Goal: Transaction & Acquisition: Purchase product/service

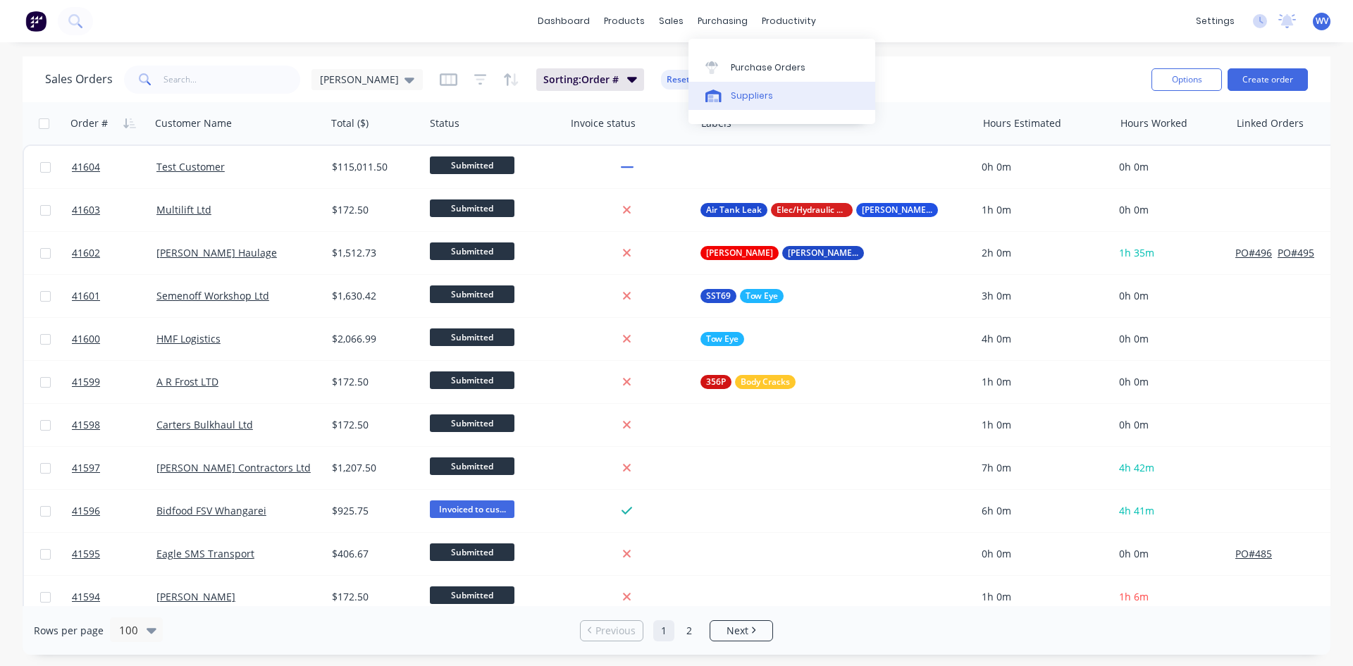
click at [742, 91] on div "Suppliers" at bounding box center [752, 96] width 42 height 13
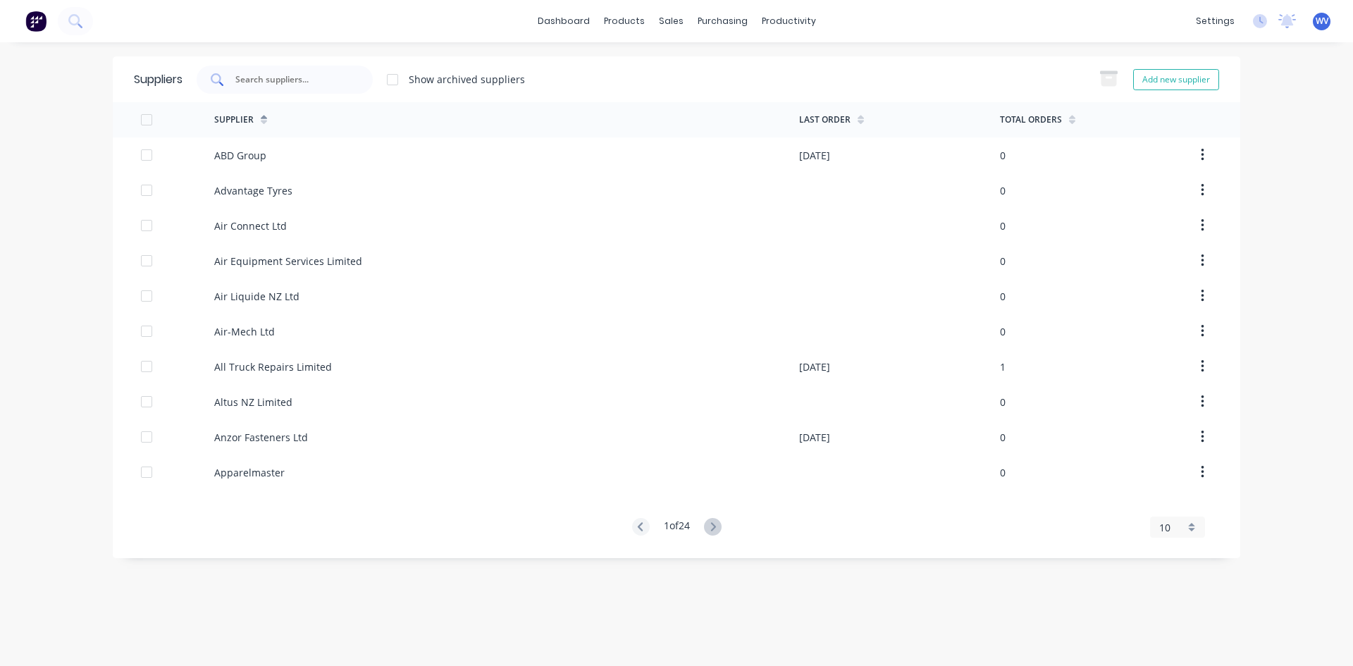
click at [235, 90] on div at bounding box center [285, 80] width 176 height 28
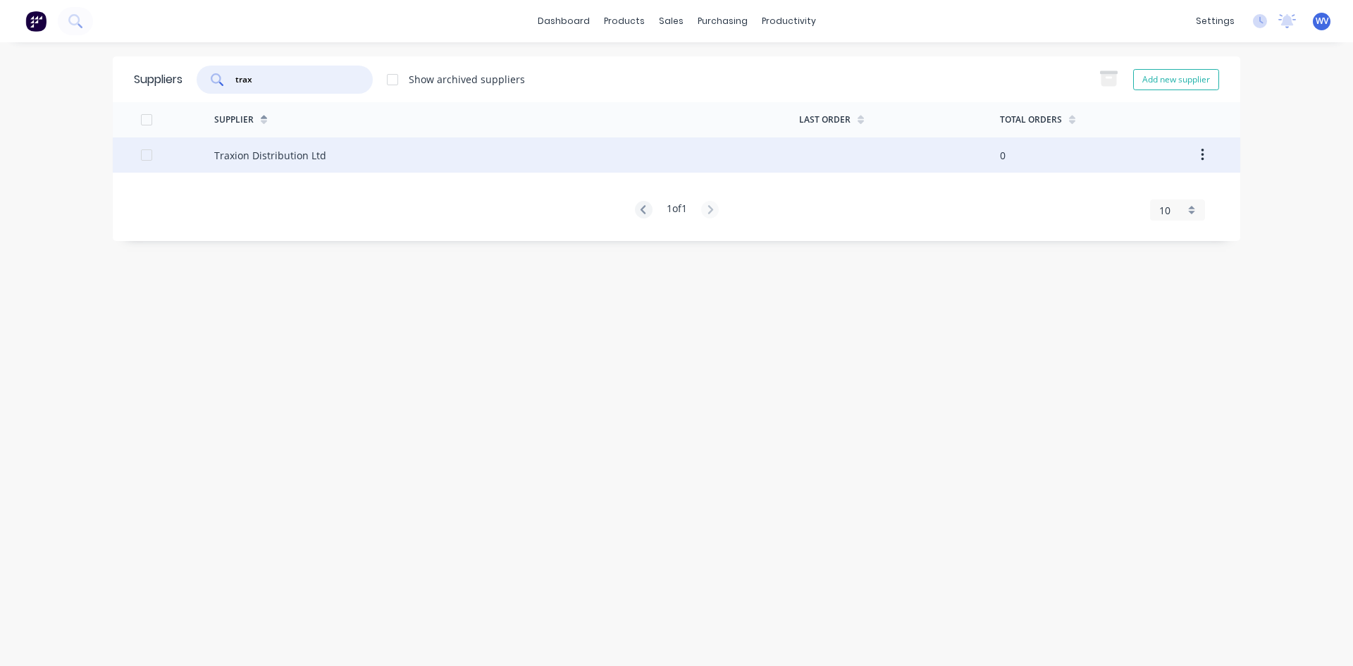
type input "trax"
click at [263, 154] on div "Traxion Distribution Ltd" at bounding box center [270, 155] width 112 height 15
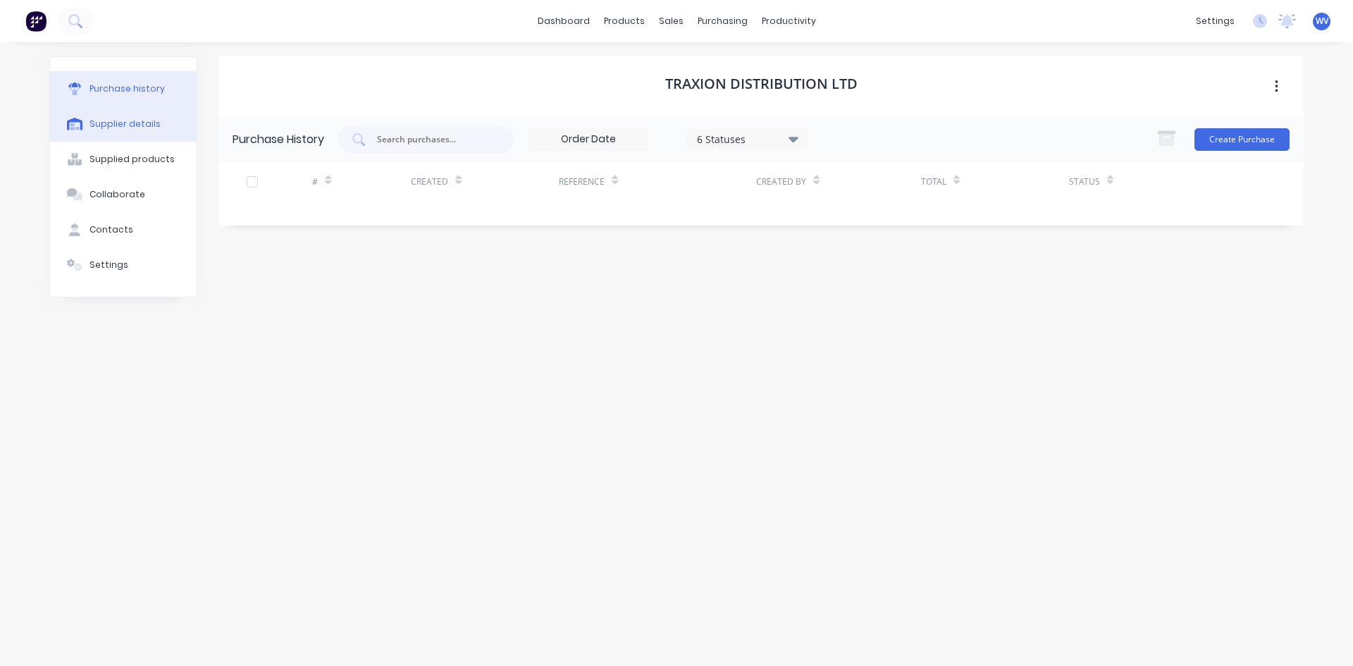
click at [123, 122] on div "Supplier details" at bounding box center [125, 124] width 71 height 13
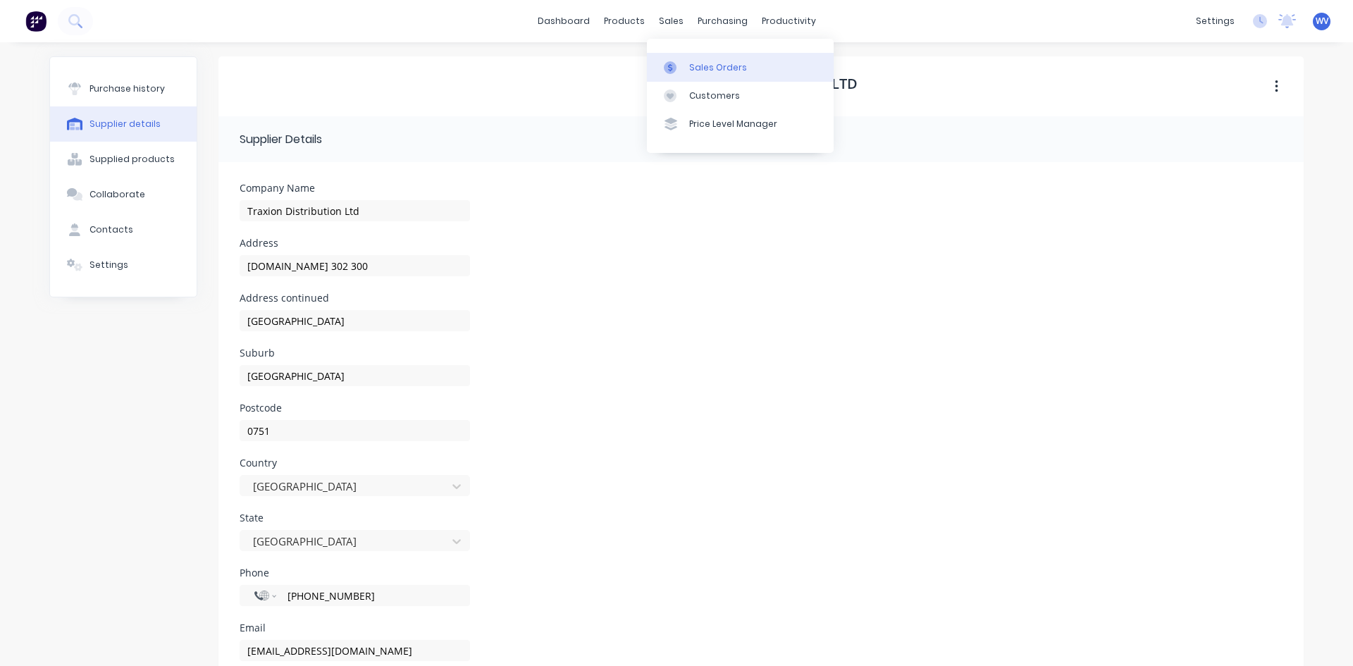
click at [686, 58] on link "Sales Orders" at bounding box center [740, 67] width 187 height 28
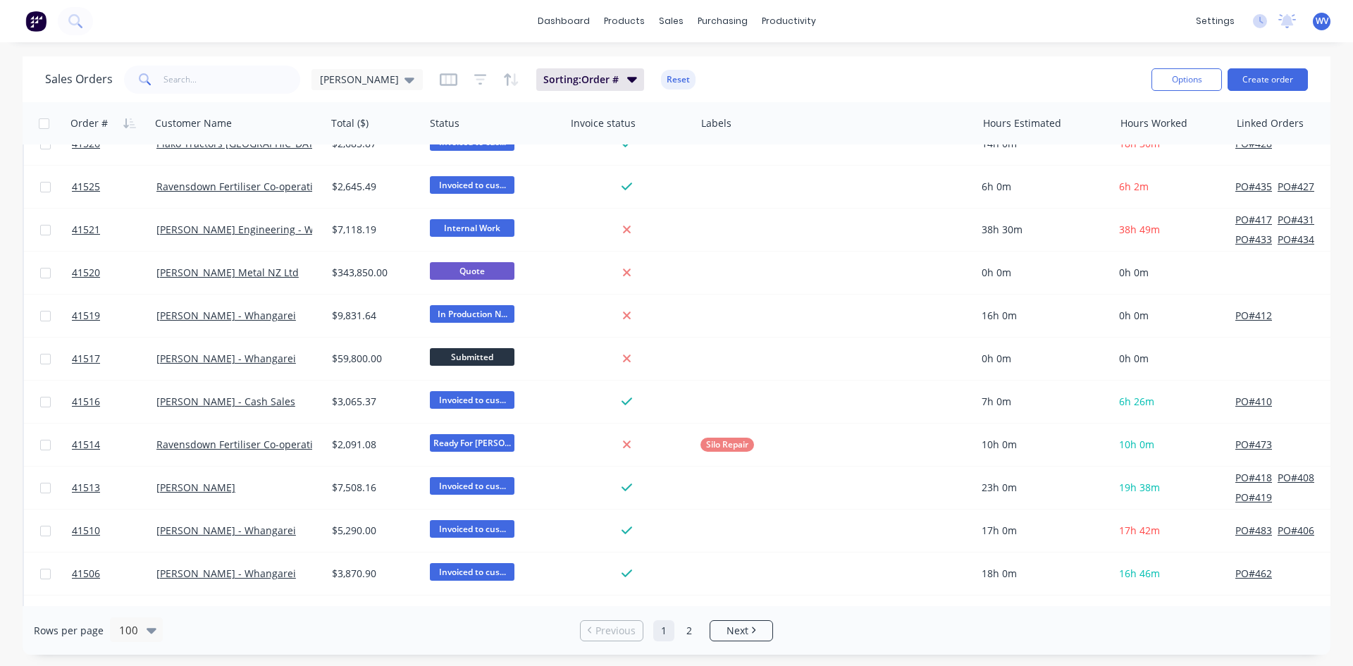
scroll to position [3101, 0]
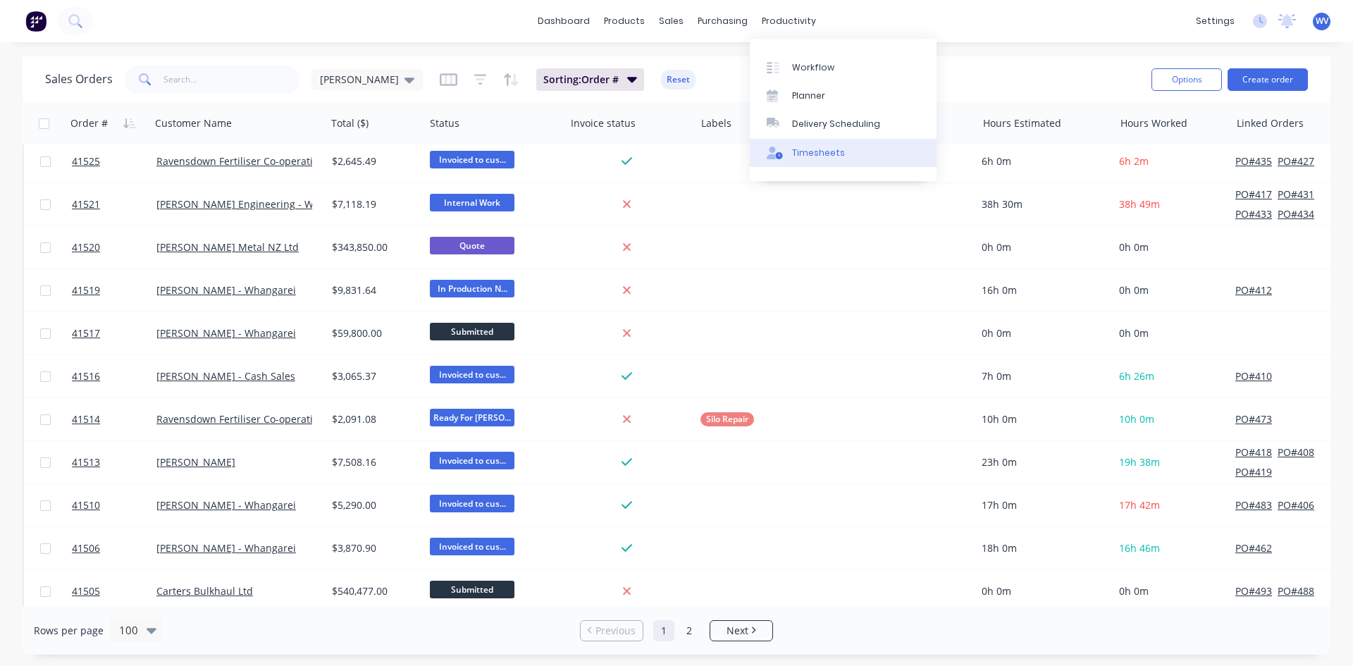
click at [804, 152] on div "Timesheets" at bounding box center [818, 153] width 53 height 13
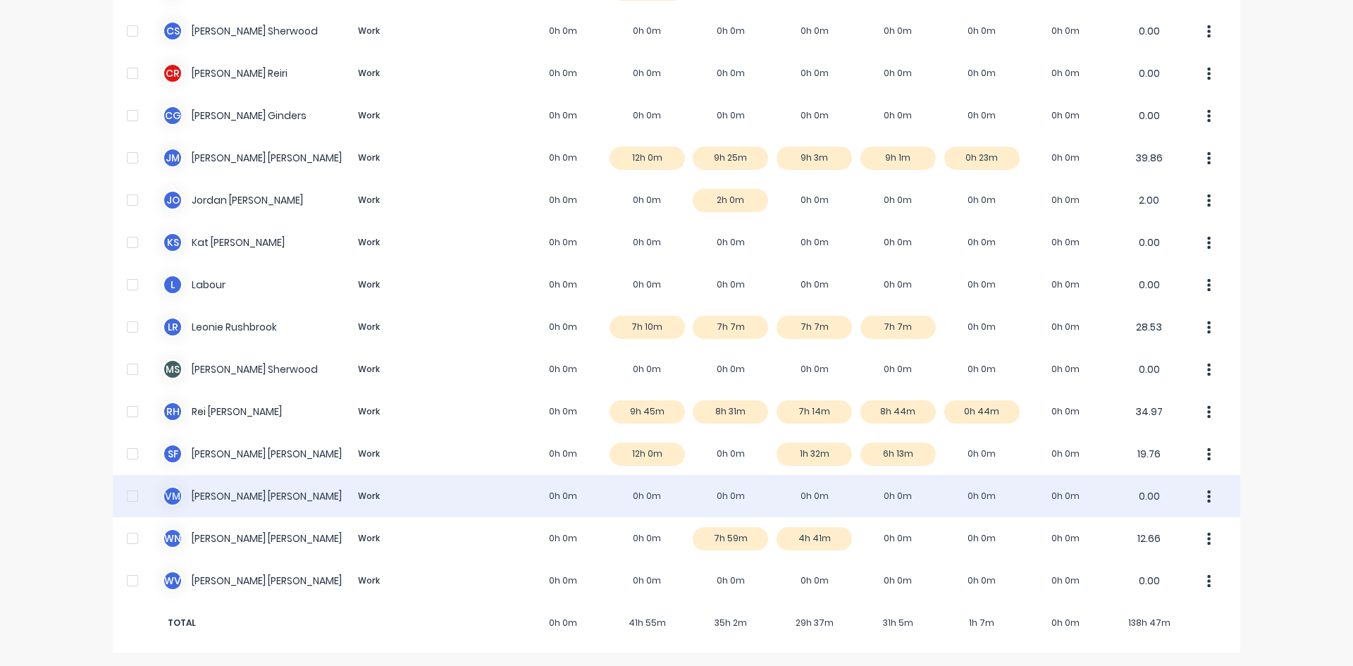
scroll to position [179, 0]
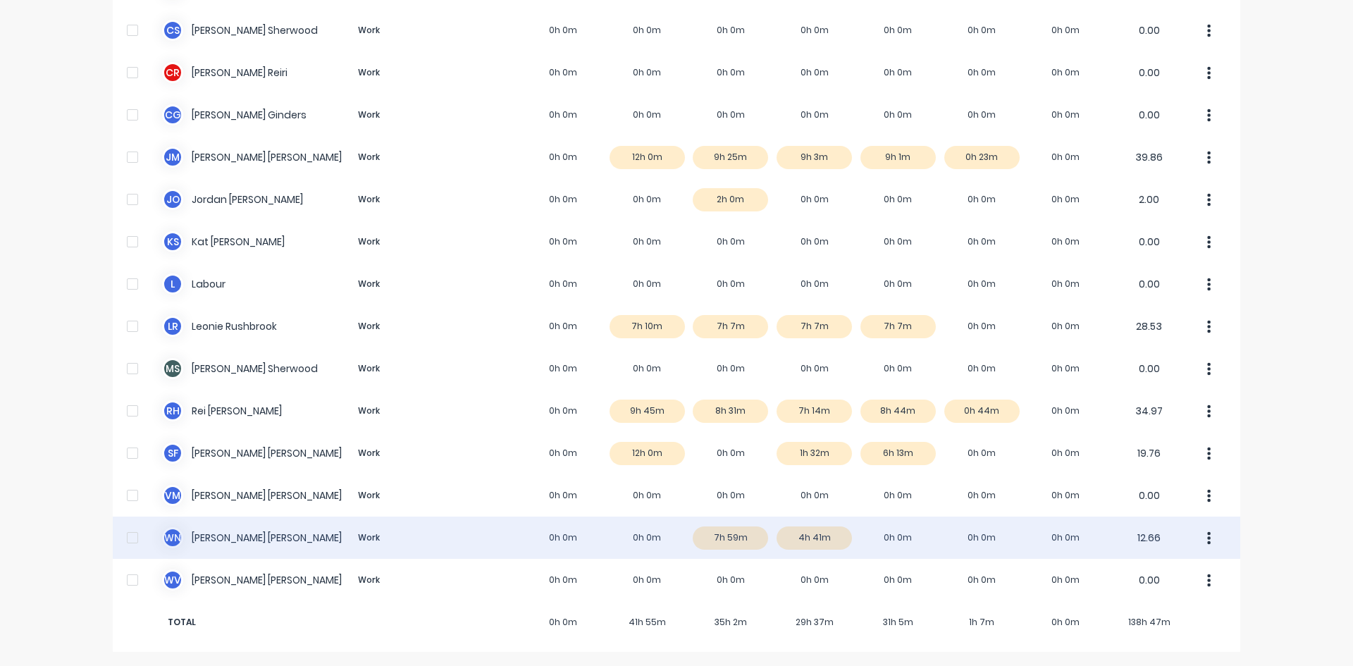
click at [807, 534] on div "W N [PERSON_NAME] Work 0h 0m 0h 0m 7h 59m 4h 41m 0h 0m 0h 0m 0h 0m 12.66" at bounding box center [677, 538] width 1128 height 42
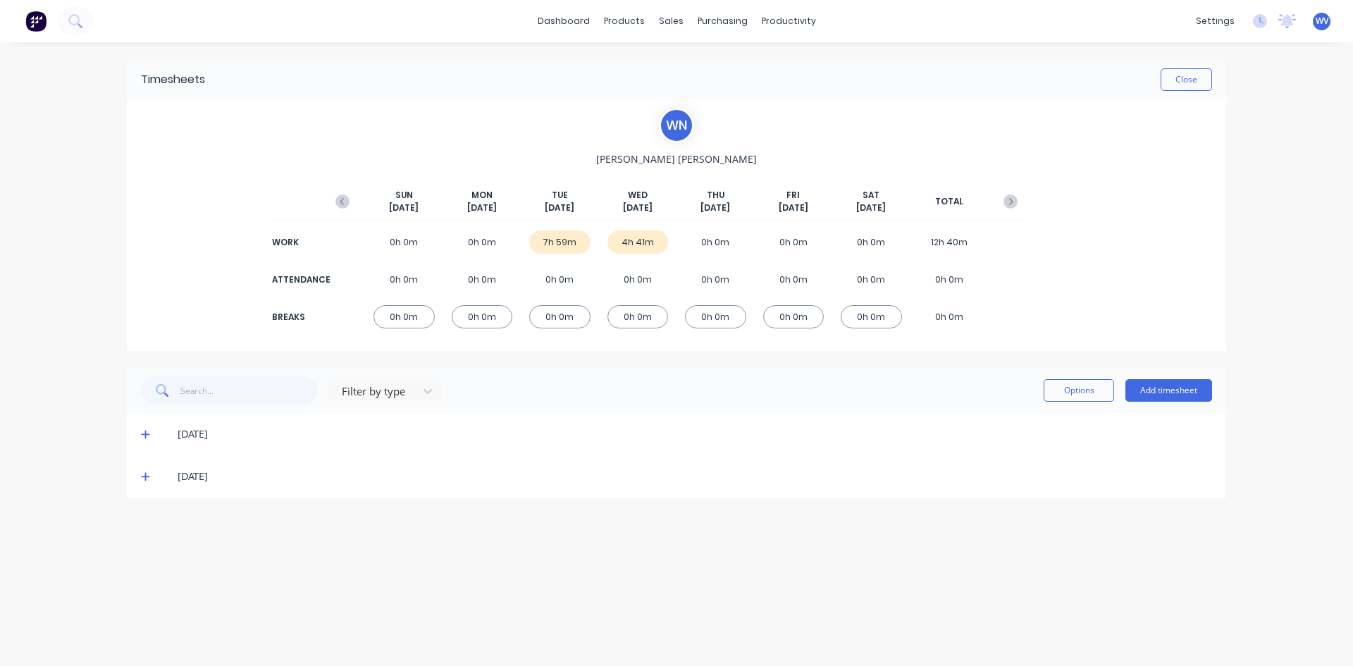
click at [144, 436] on icon at bounding box center [145, 434] width 9 height 10
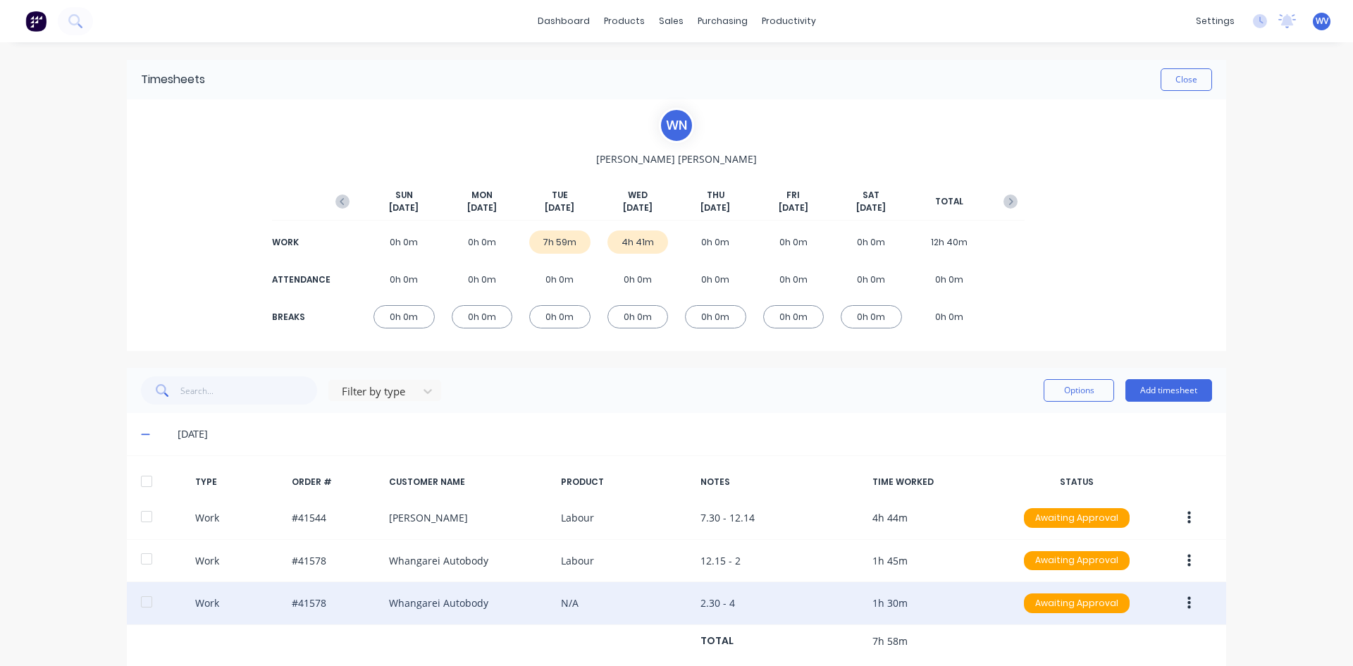
click at [304, 602] on div "Work #41578 Whangarei Autobody N/A 2.30 - 4 1h 30m Awaiting Approval" at bounding box center [676, 603] width 1099 height 43
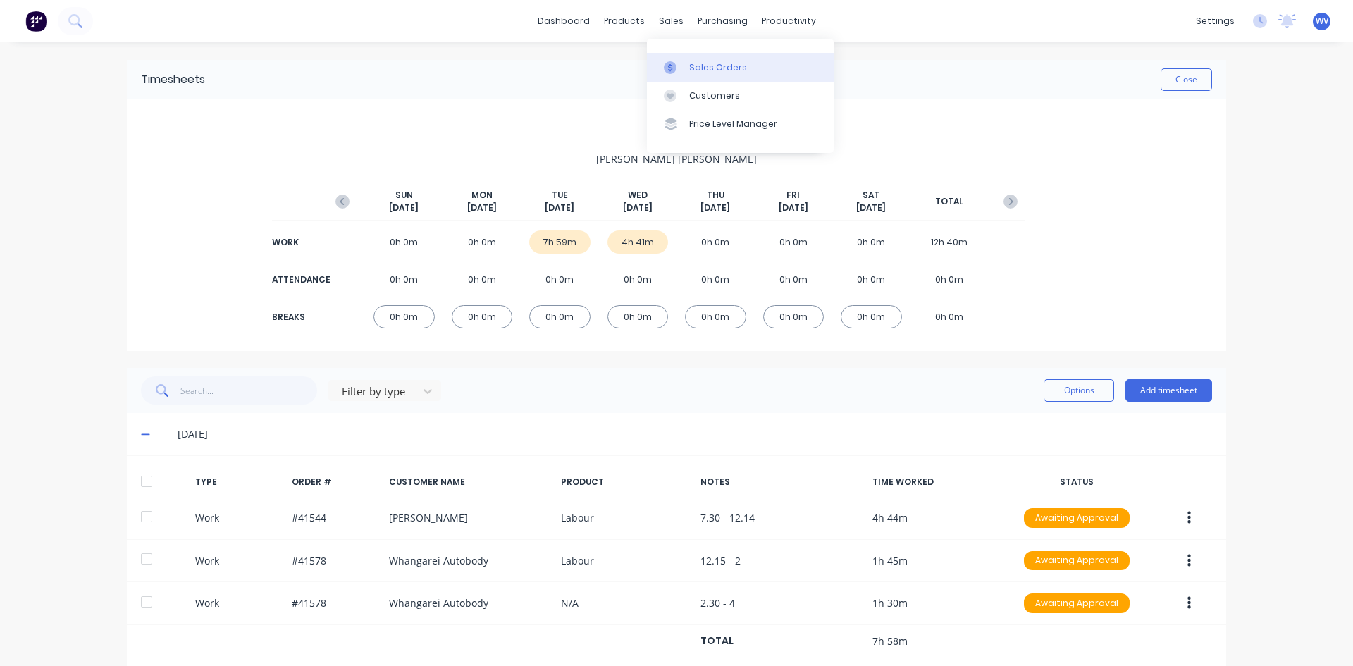
click at [701, 55] on link "Sales Orders" at bounding box center [740, 67] width 187 height 28
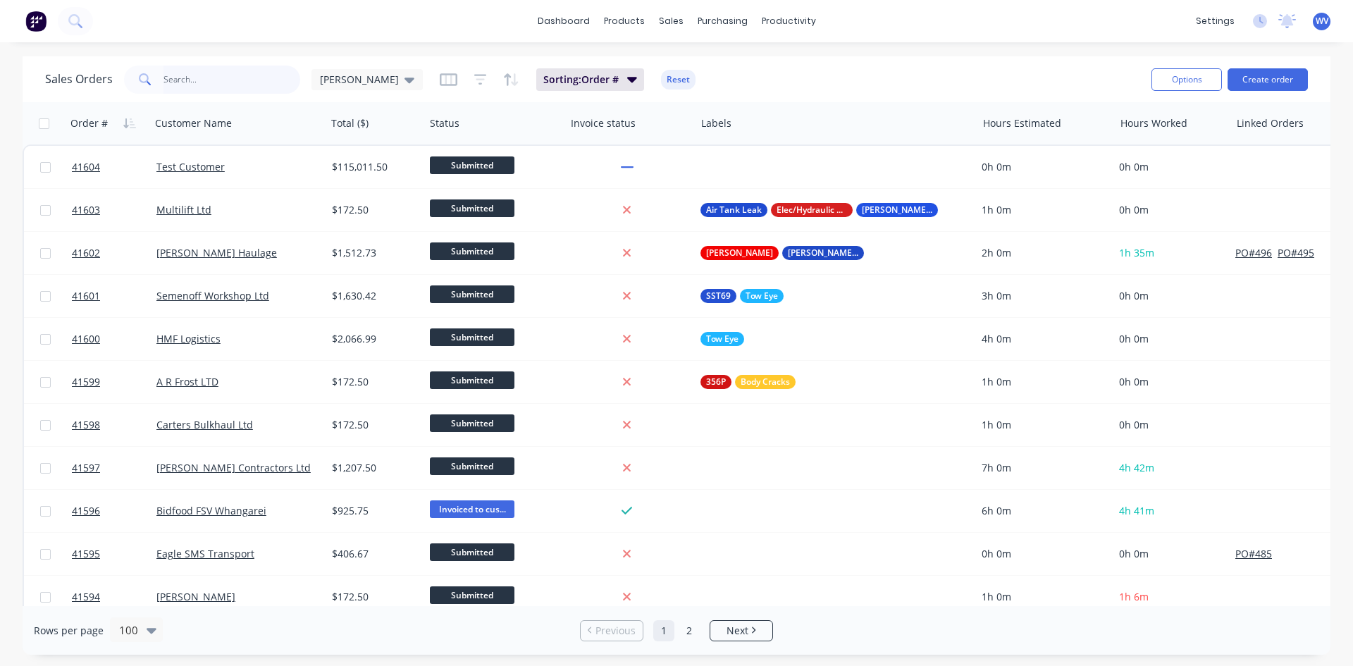
click at [188, 85] on input "text" at bounding box center [232, 80] width 137 height 28
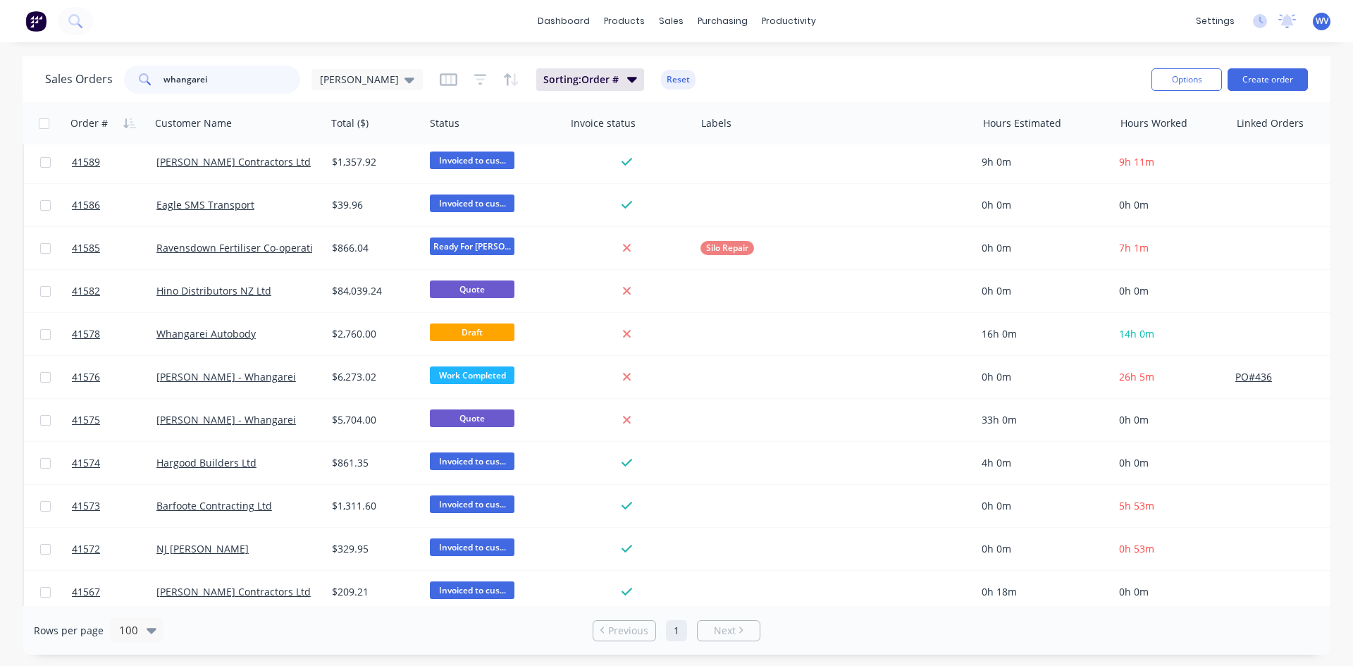
scroll to position [352, 0]
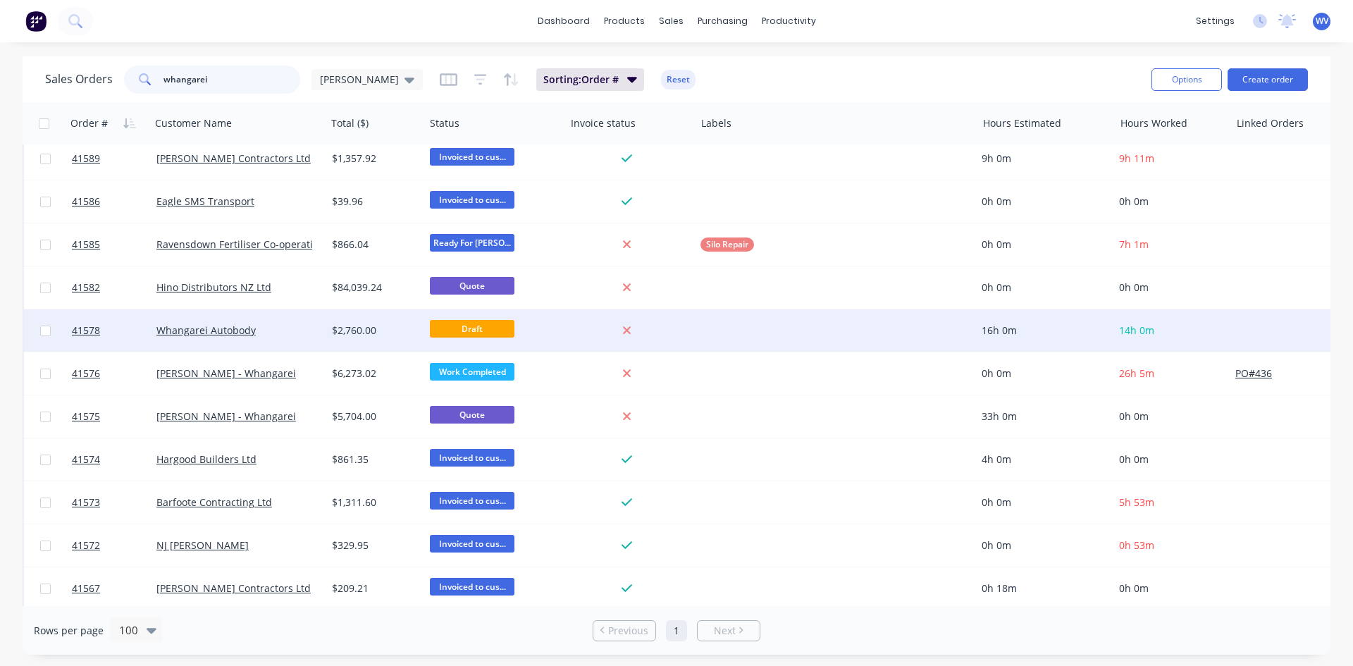
type input "whangarei"
click at [221, 337] on div "Whangarei Autobody" at bounding box center [234, 330] width 156 height 14
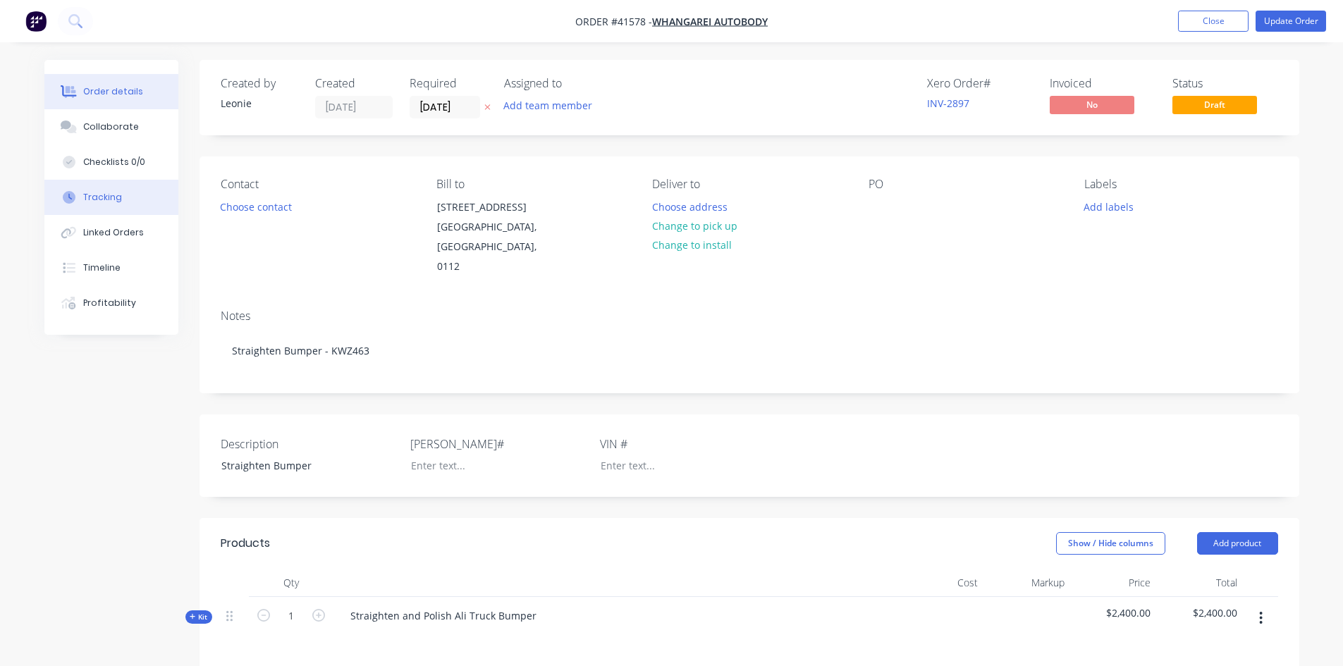
click at [118, 197] on div "Tracking" at bounding box center [102, 197] width 39 height 13
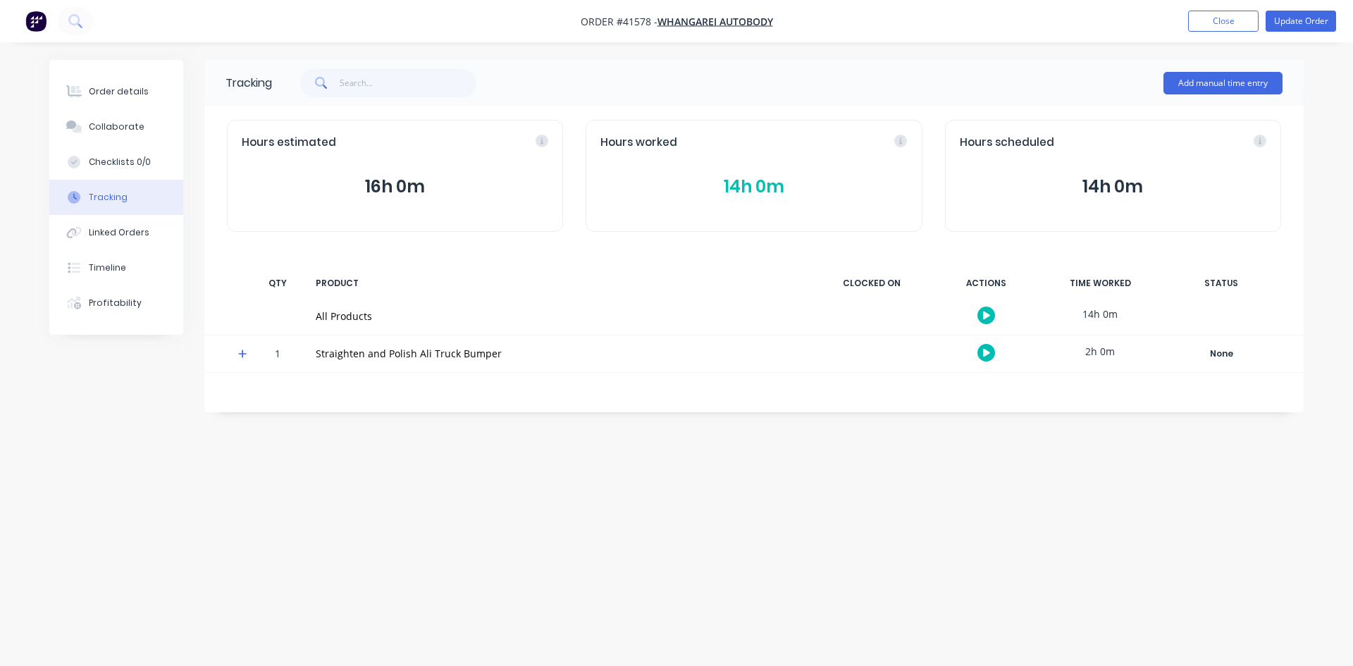
click at [239, 354] on icon at bounding box center [242, 354] width 8 height 8
click at [990, 393] on button "button" at bounding box center [986, 390] width 18 height 18
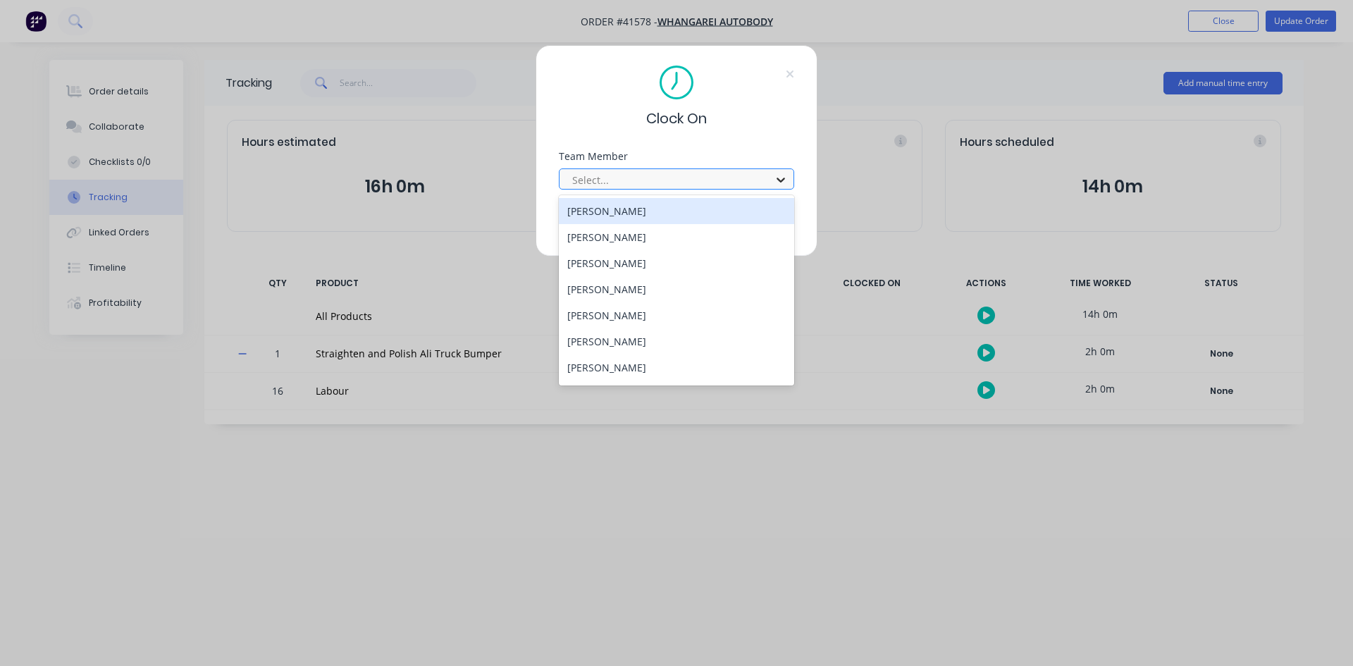
click at [782, 182] on icon at bounding box center [781, 180] width 14 height 14
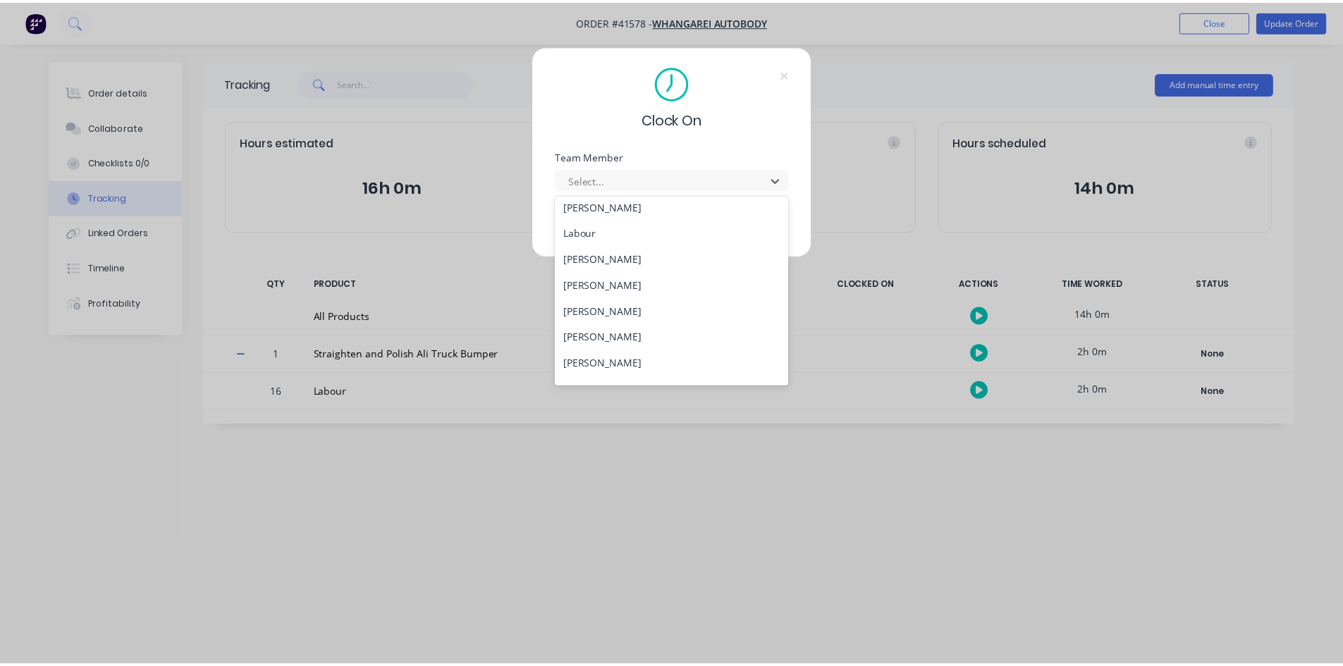
scroll to position [206, 0]
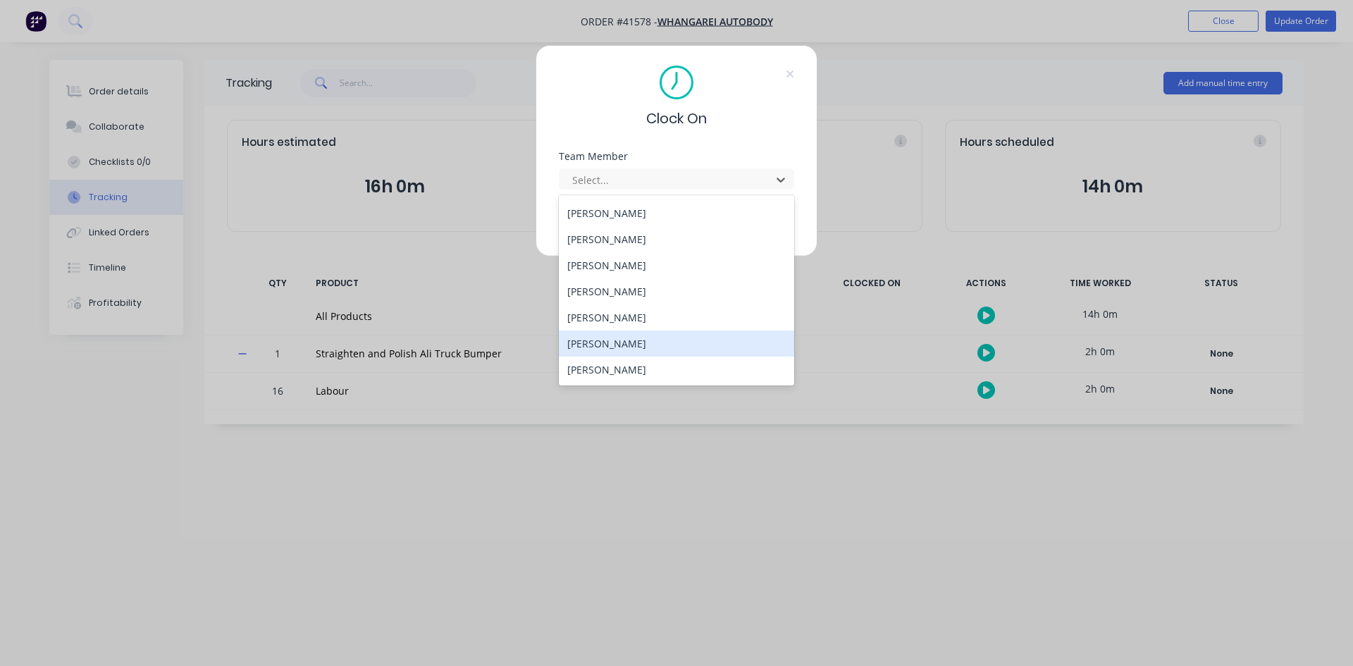
click at [625, 345] on div "[PERSON_NAME]" at bounding box center [676, 344] width 235 height 26
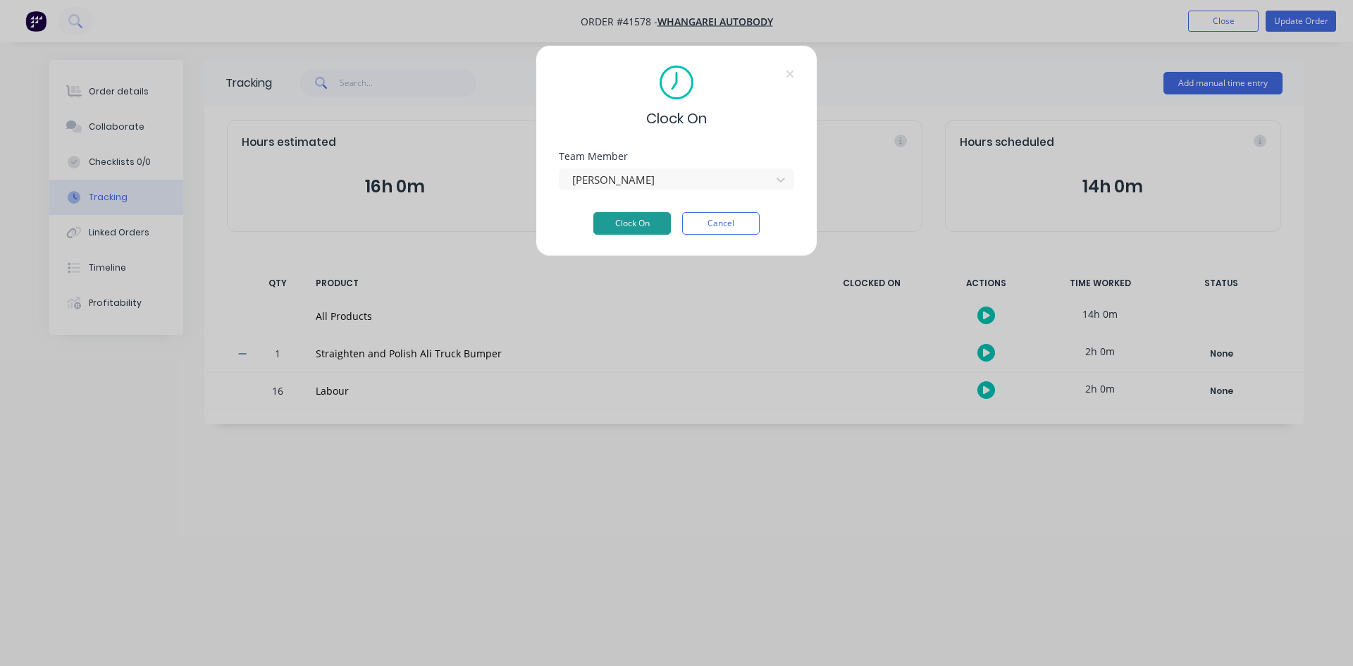
click at [626, 224] on button "Clock On" at bounding box center [632, 223] width 78 height 23
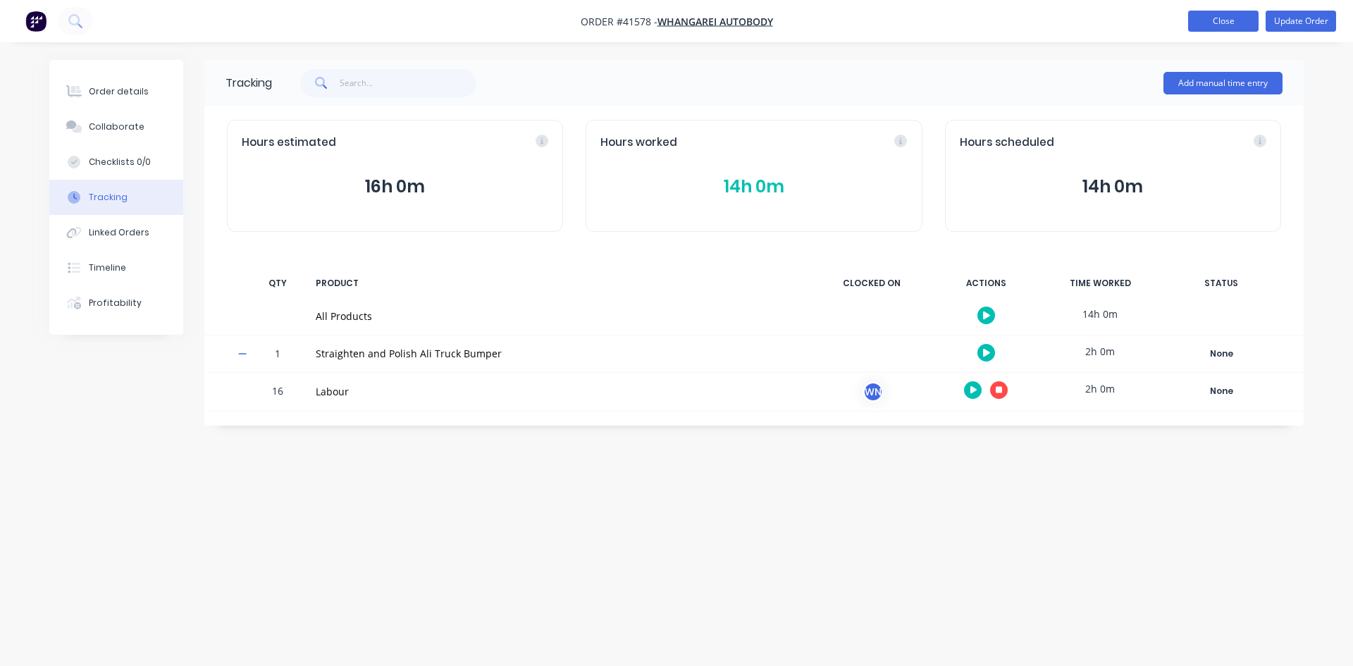
click at [1217, 25] on button "Close" at bounding box center [1223, 21] width 70 height 21
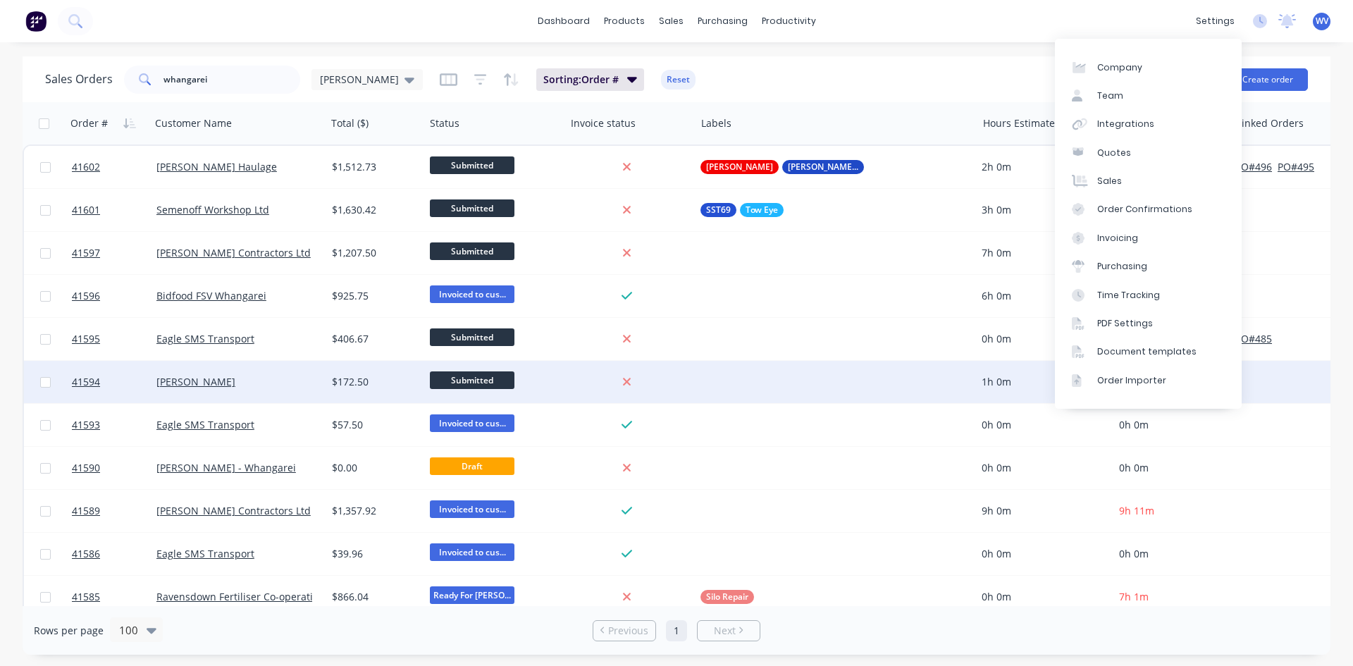
click at [980, 391] on div "1h 0m" at bounding box center [1044, 382] width 137 height 42
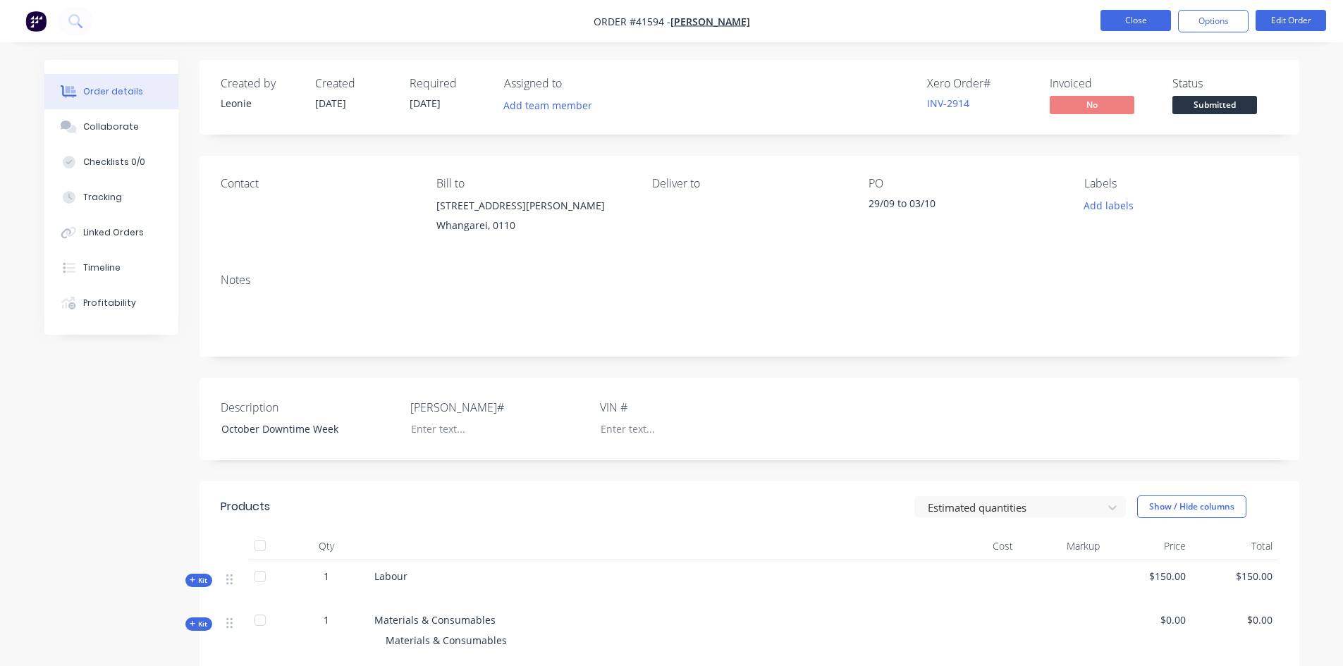
click at [1145, 18] on button "Close" at bounding box center [1135, 20] width 70 height 21
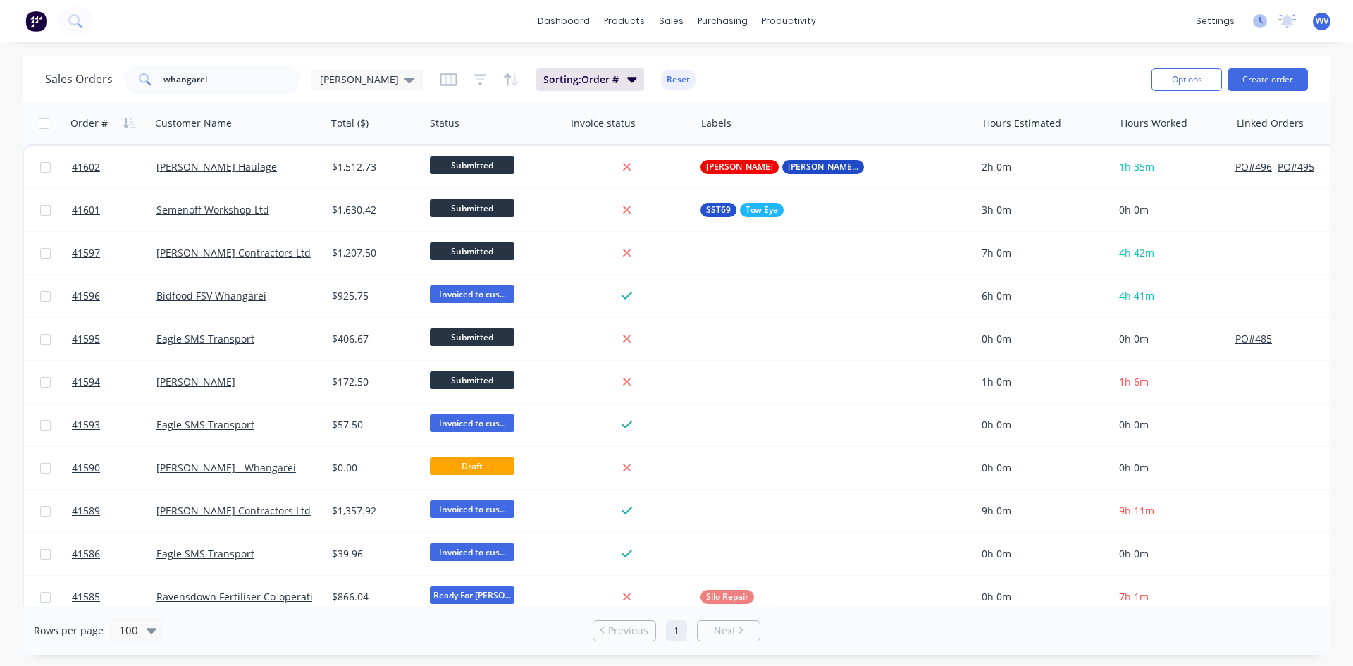
click at [1260, 21] on icon at bounding box center [1261, 20] width 4 height 7
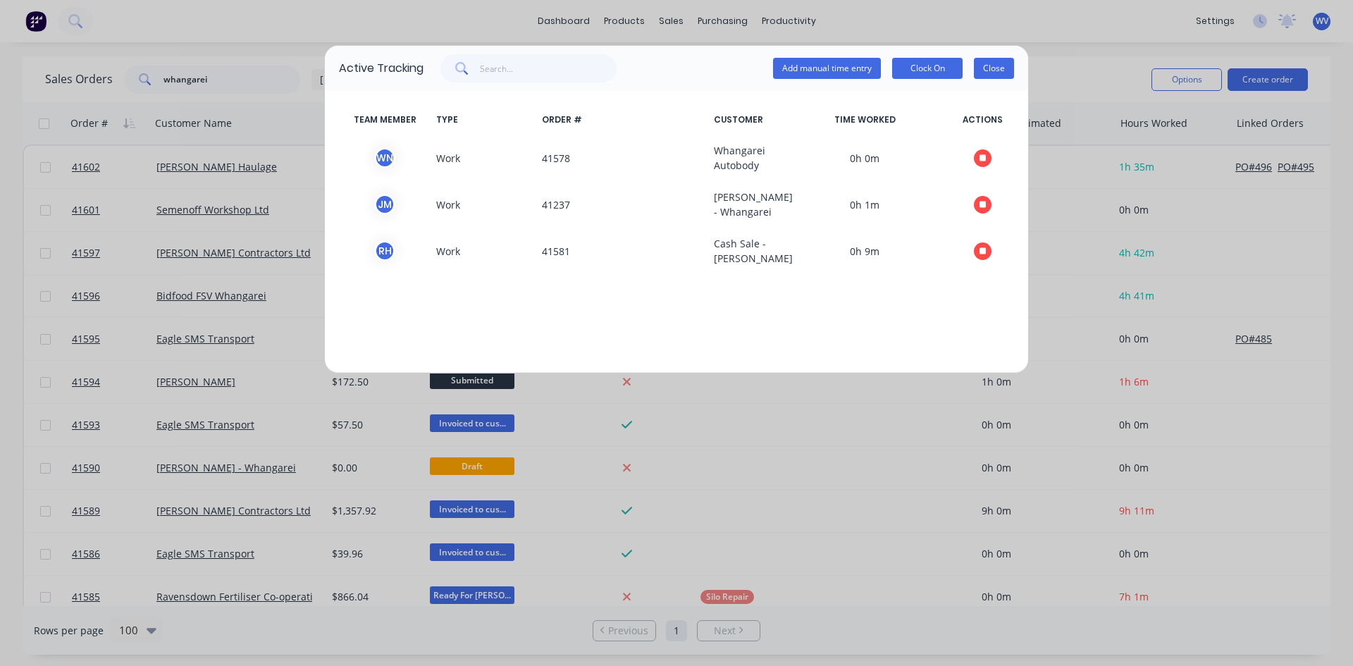
click at [996, 71] on button "Close" at bounding box center [994, 68] width 40 height 21
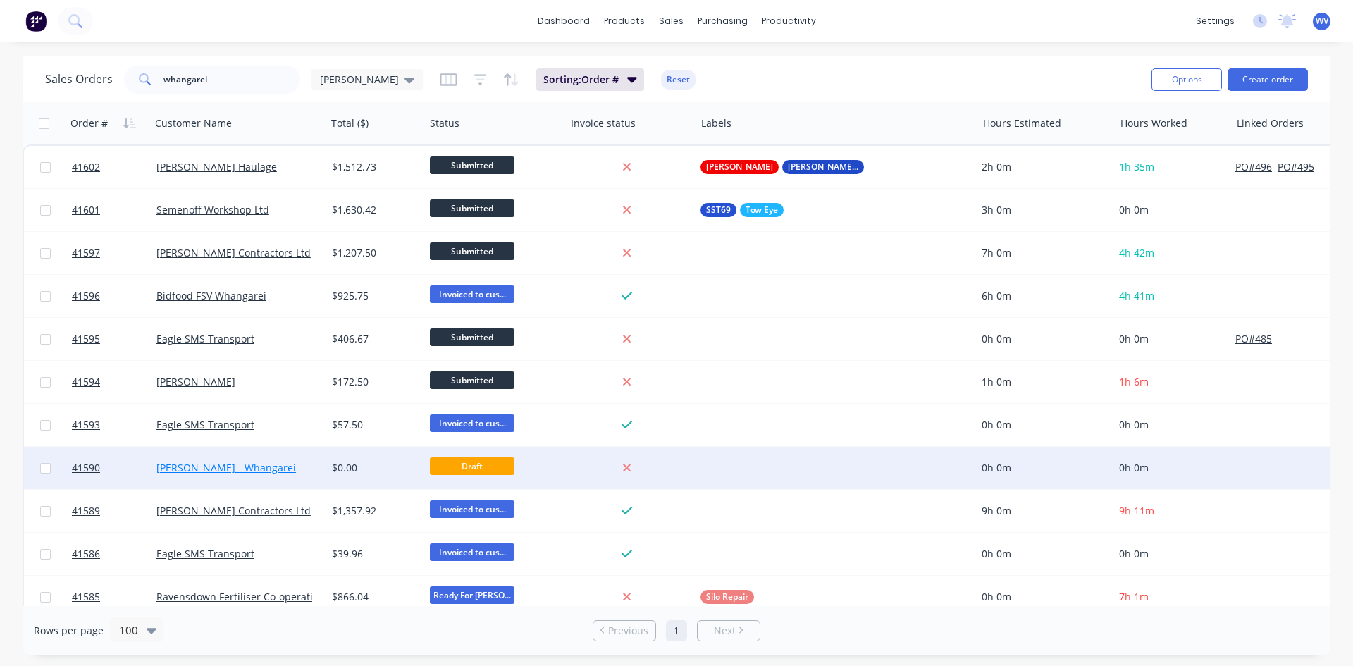
click at [210, 463] on link "[PERSON_NAME] - Whangarei" at bounding box center [226, 467] width 140 height 13
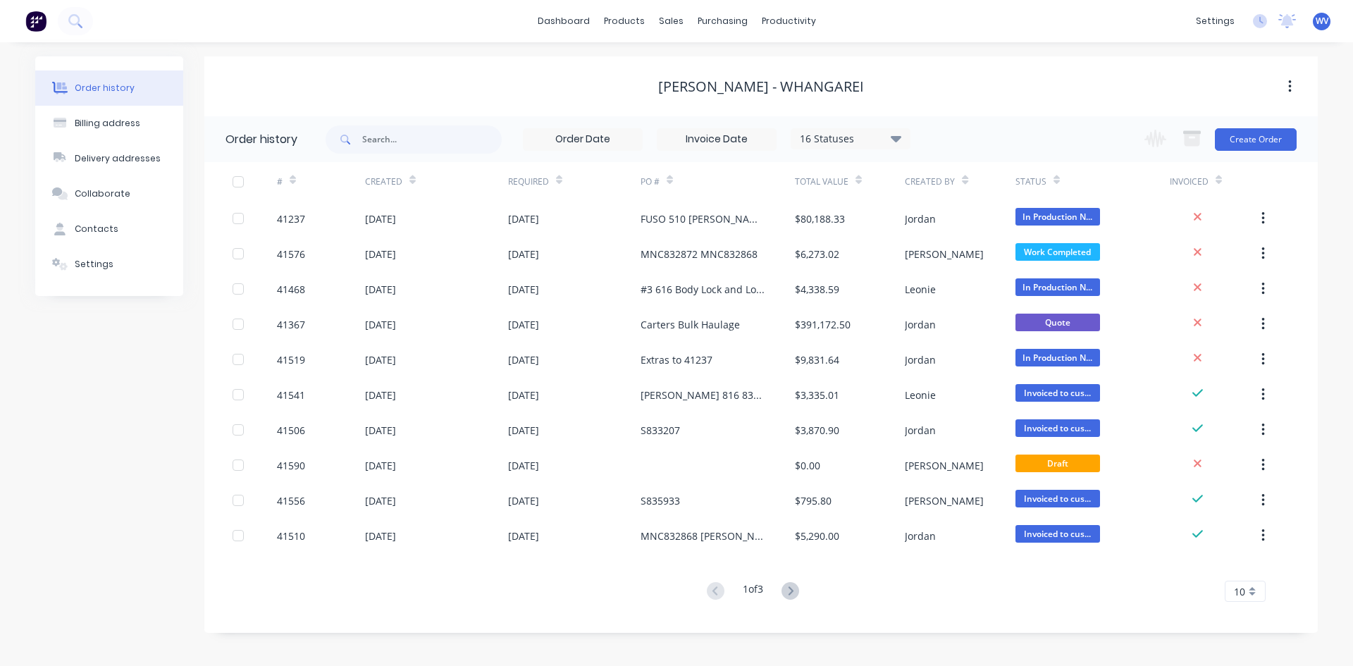
click at [399, 186] on div "Created" at bounding box center [383, 181] width 37 height 13
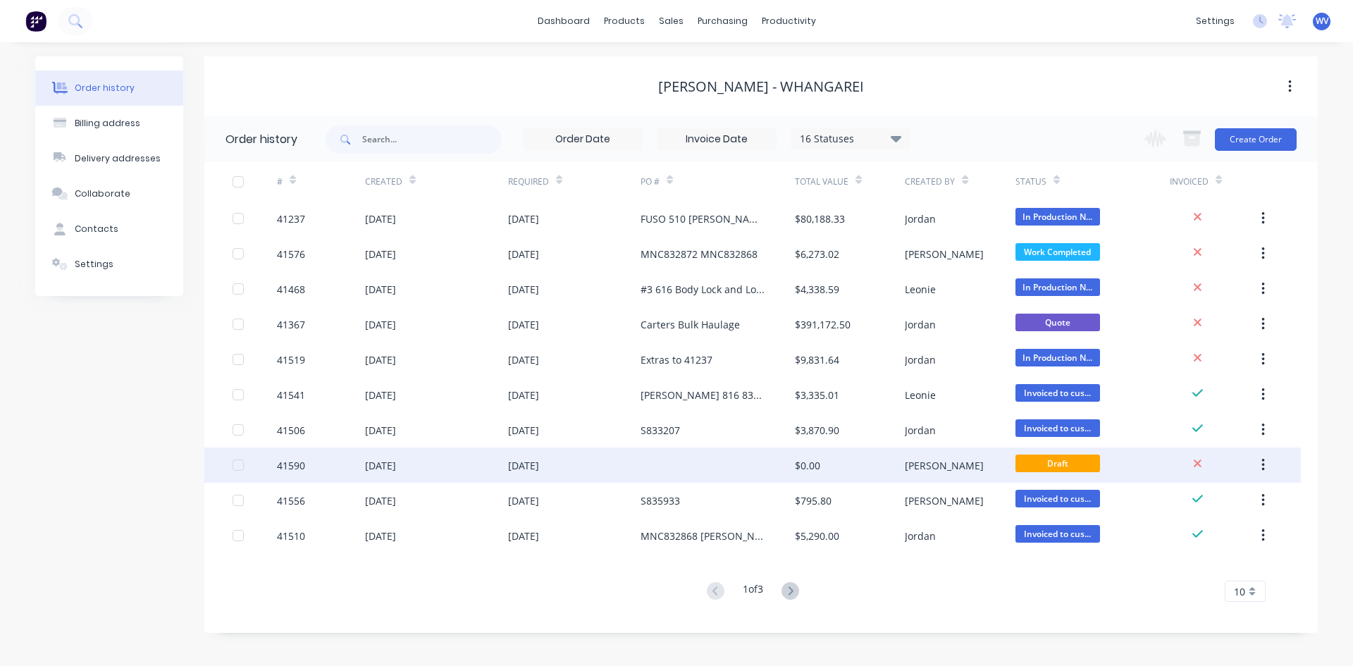
click at [396, 462] on div "[DATE]" at bounding box center [380, 465] width 31 height 15
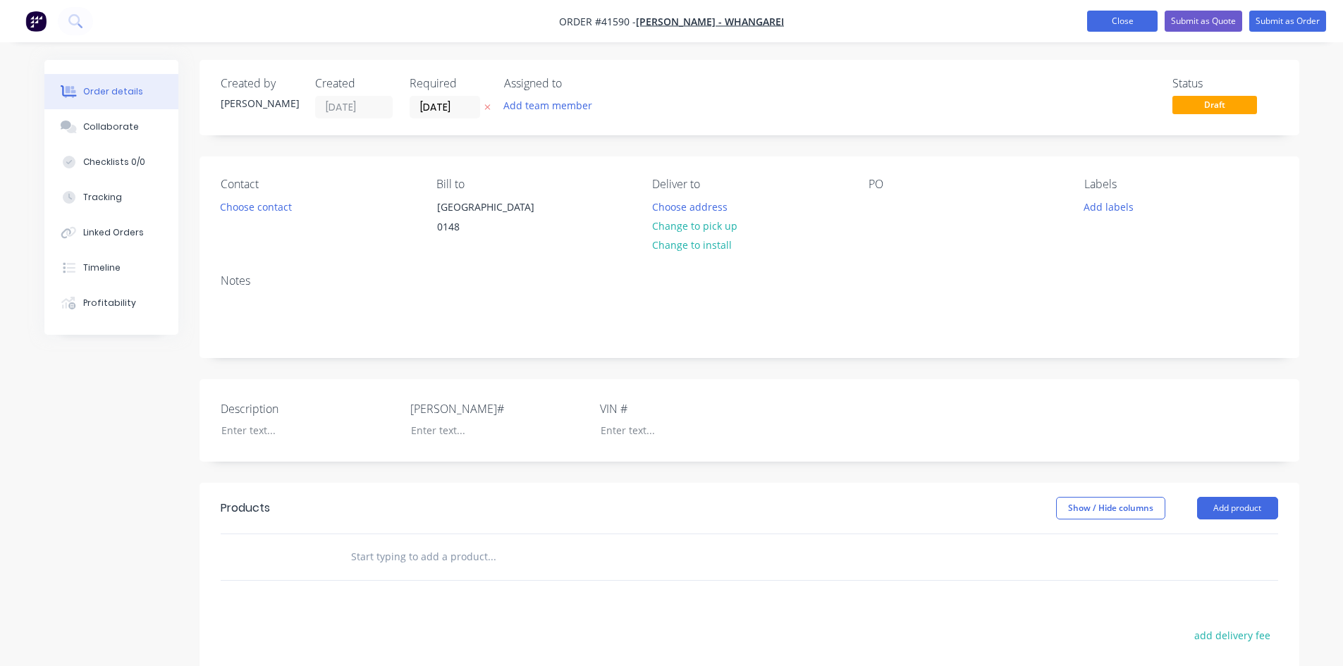
click at [1102, 18] on button "Close" at bounding box center [1122, 21] width 70 height 21
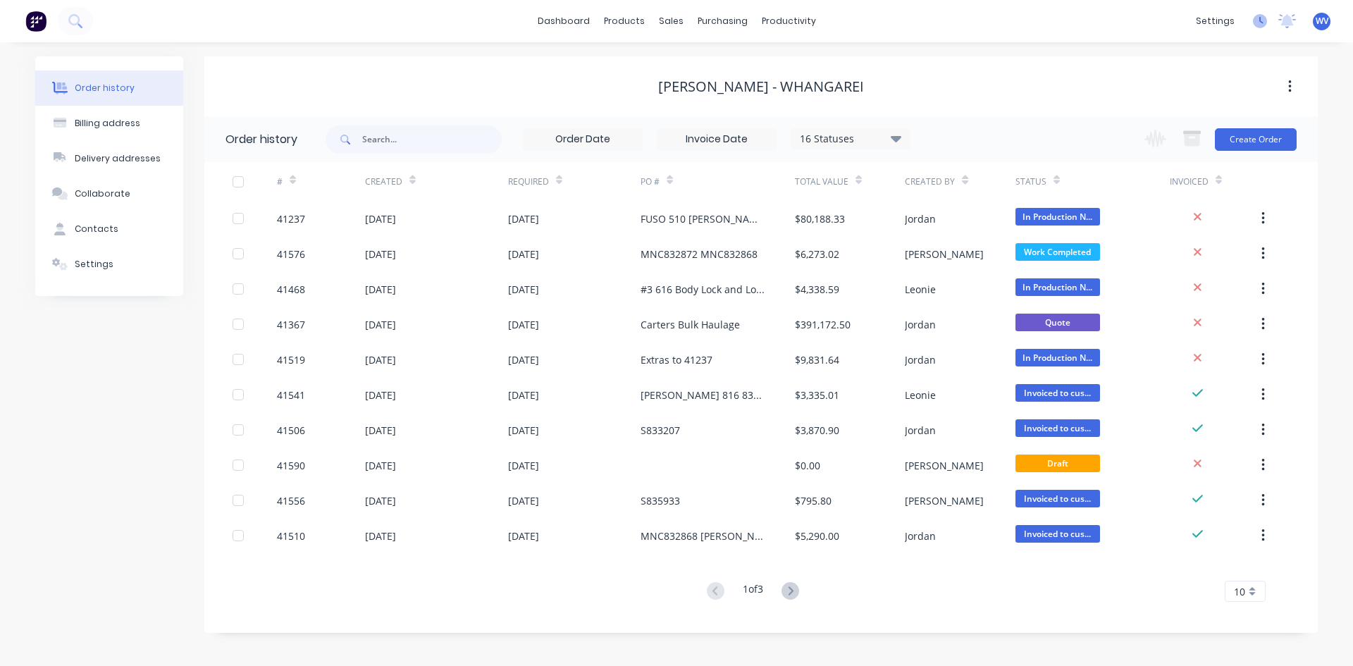
click at [1259, 23] on icon at bounding box center [1260, 21] width 14 height 14
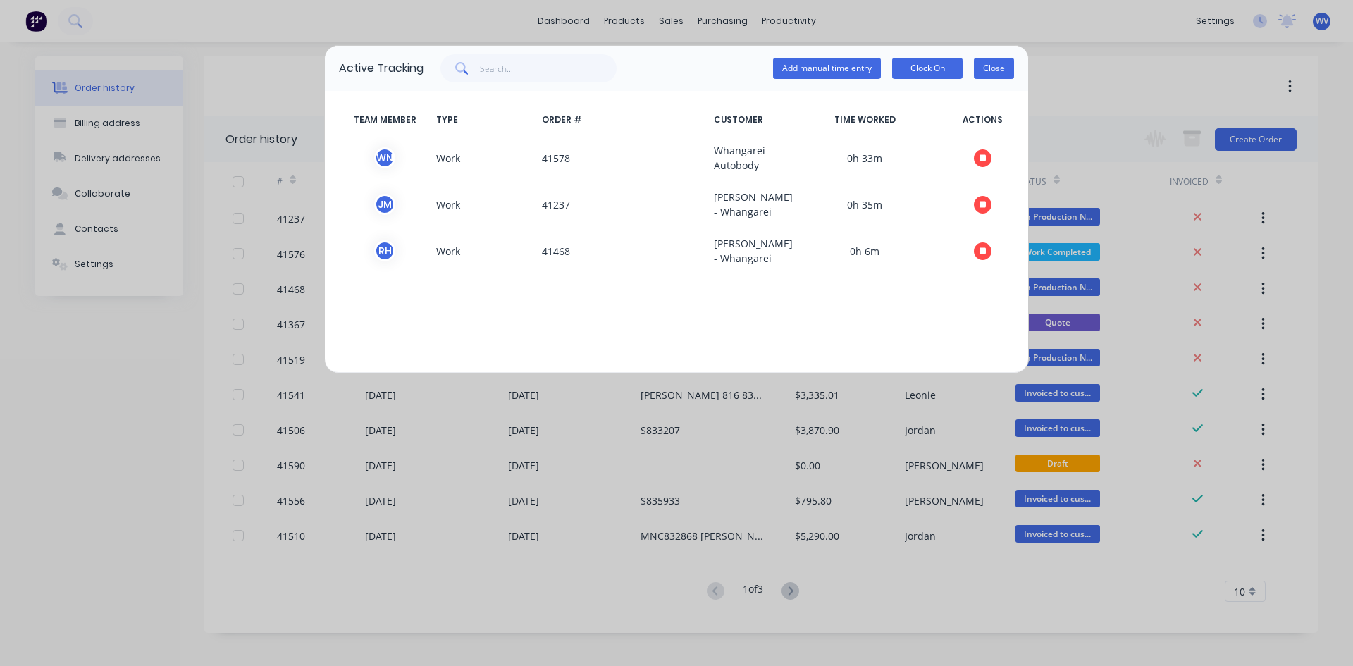
click at [1008, 71] on button "Close" at bounding box center [994, 68] width 40 height 21
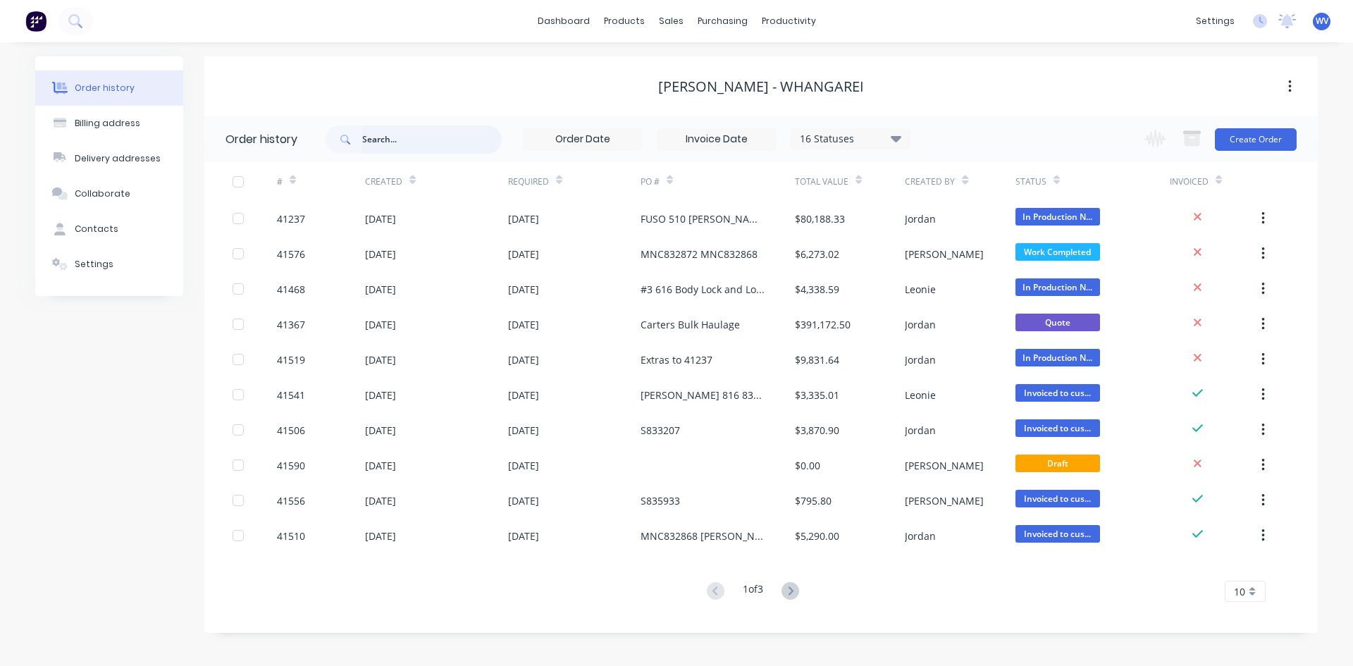
click at [407, 141] on input "text" at bounding box center [432, 139] width 140 height 28
type input "41468"
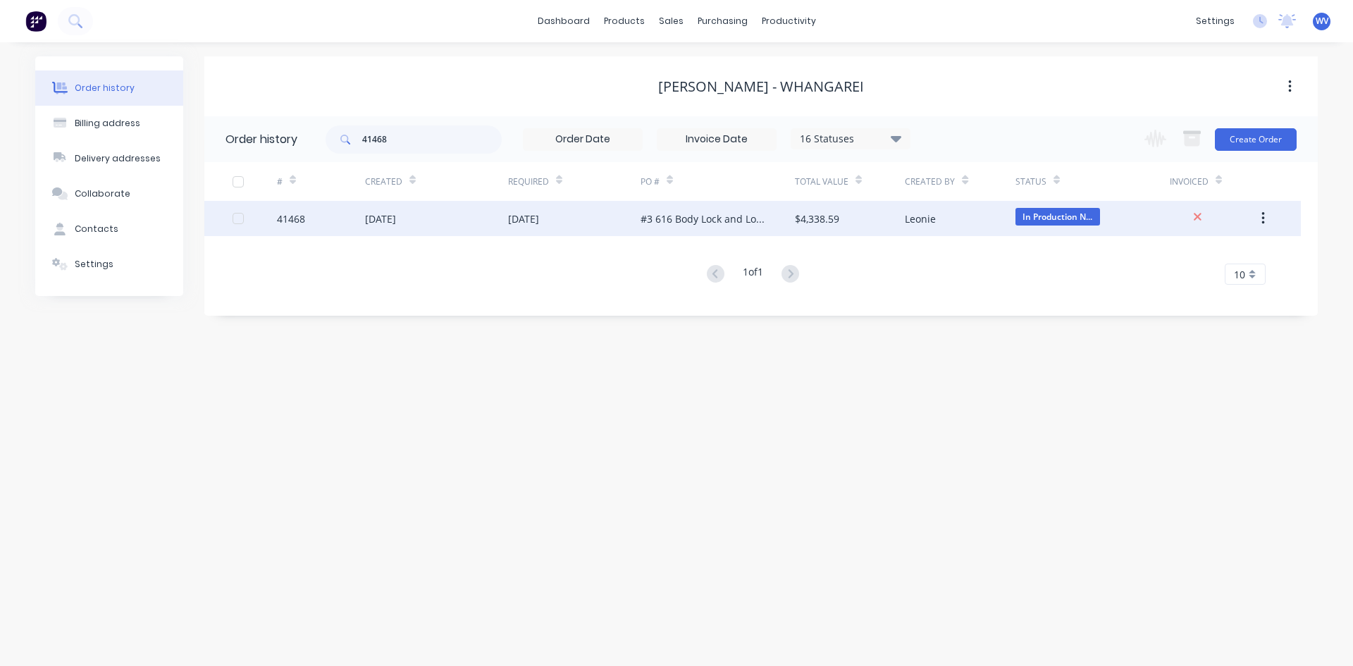
click at [389, 221] on div "[DATE]" at bounding box center [380, 218] width 31 height 15
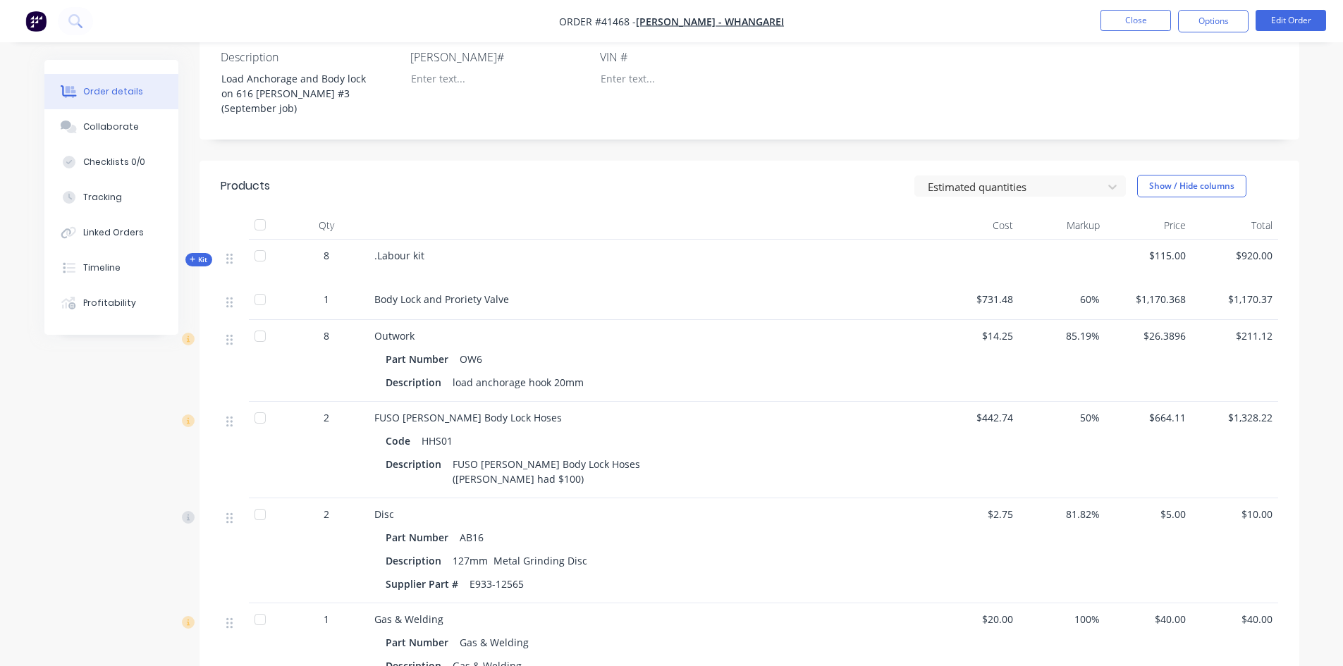
scroll to position [352, 0]
click at [116, 228] on div "Linked Orders" at bounding box center [113, 232] width 61 height 13
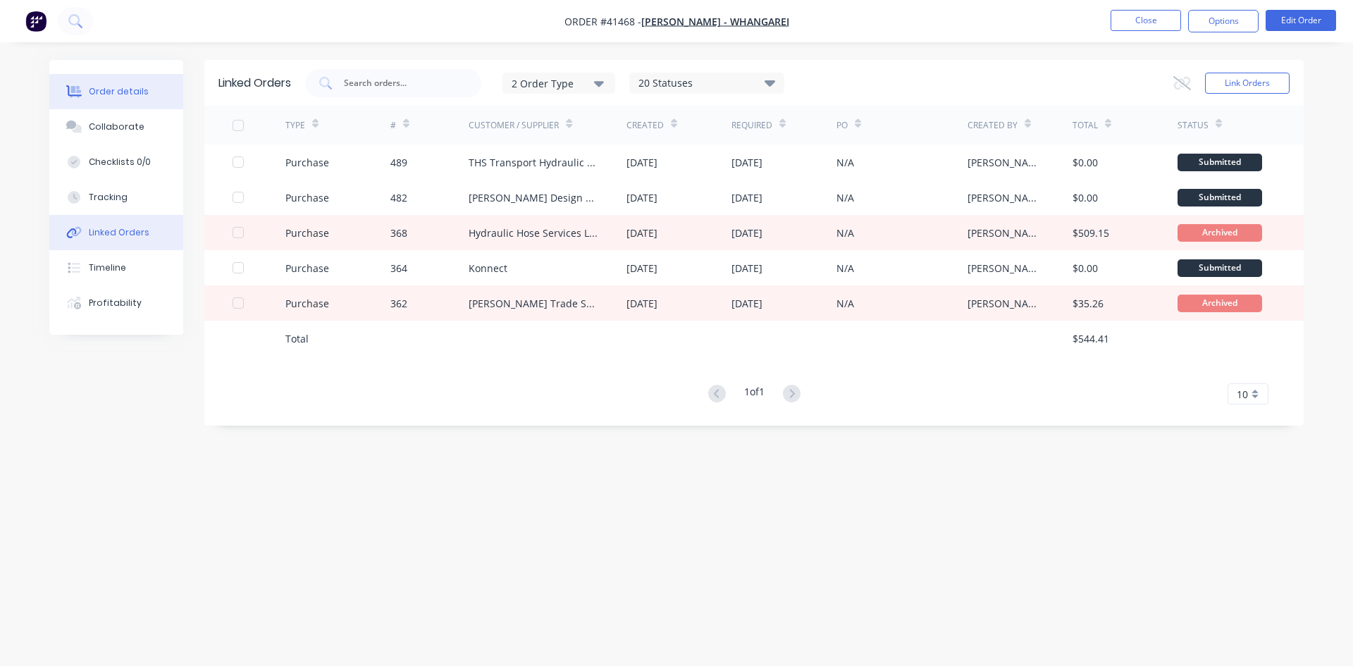
click at [123, 85] on div "Order details" at bounding box center [119, 91] width 60 height 13
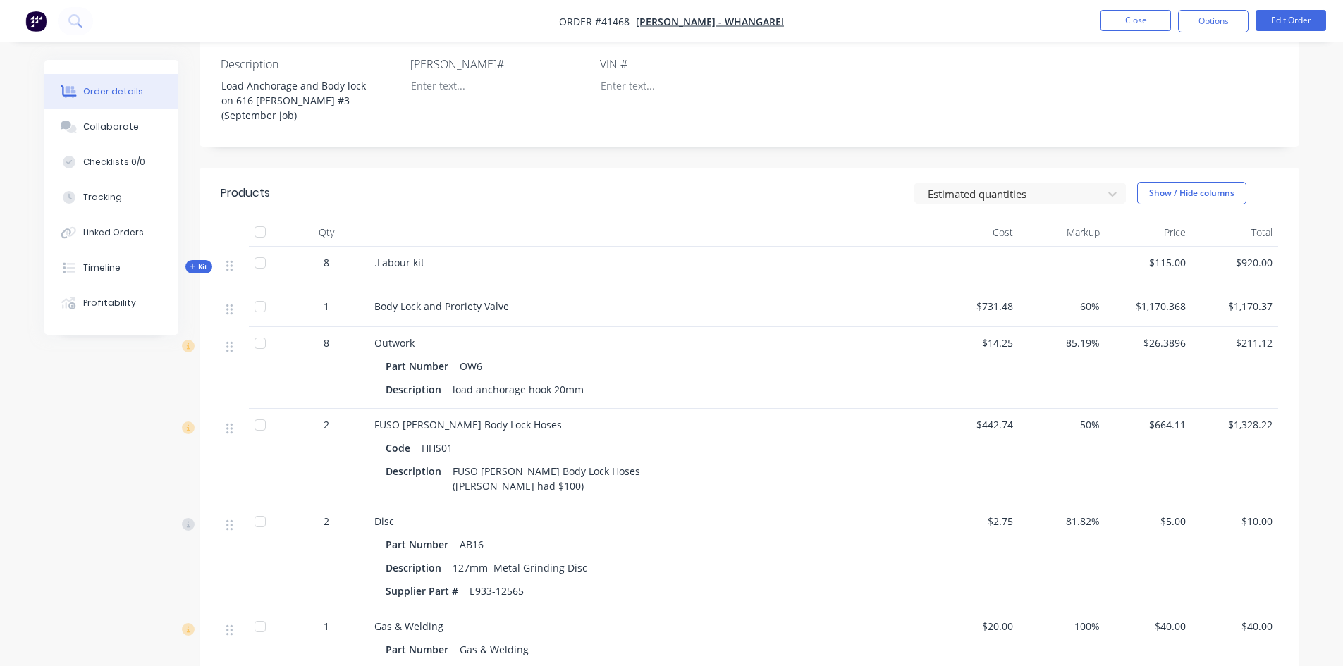
scroll to position [423, 0]
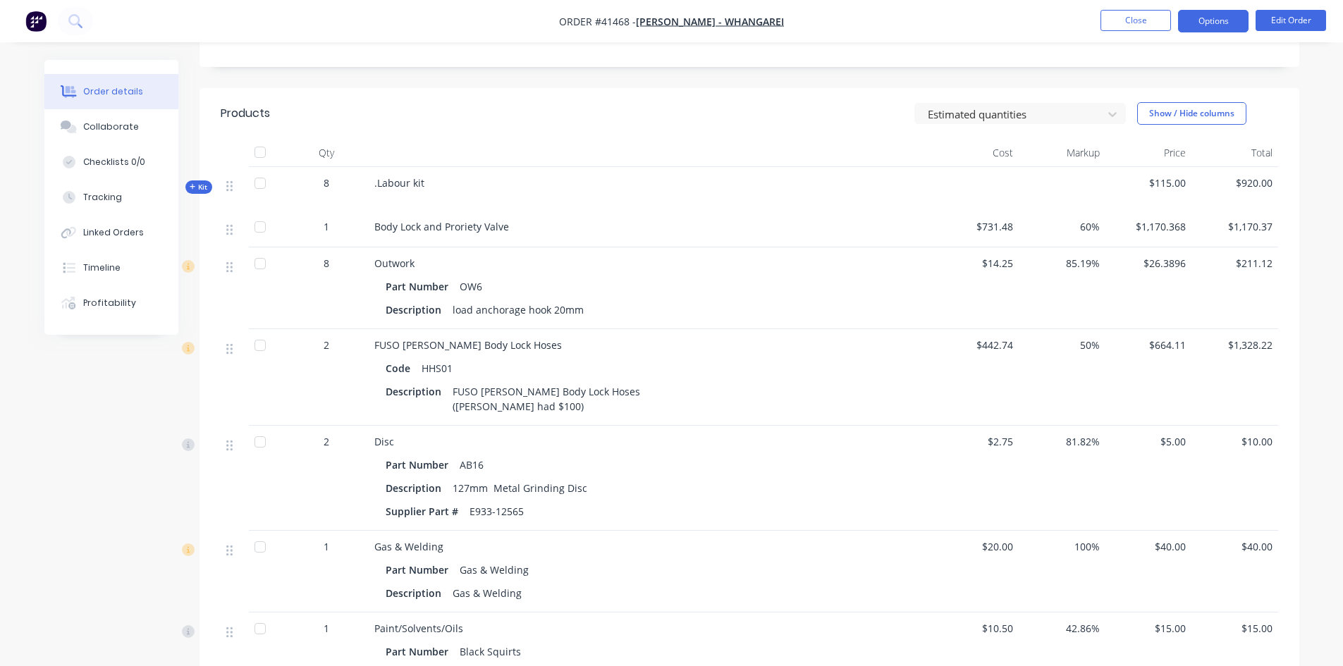
click at [1216, 13] on button "Options" at bounding box center [1213, 21] width 70 height 23
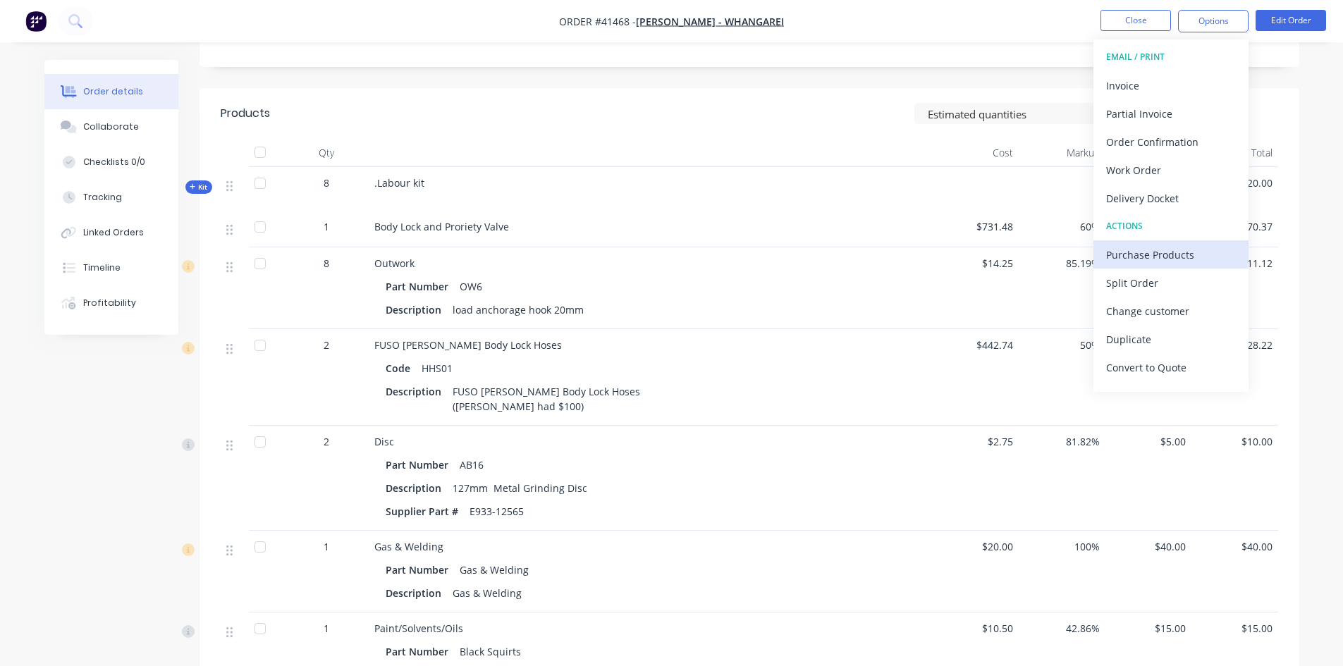
click at [1135, 249] on div "Purchase Products" at bounding box center [1171, 255] width 130 height 20
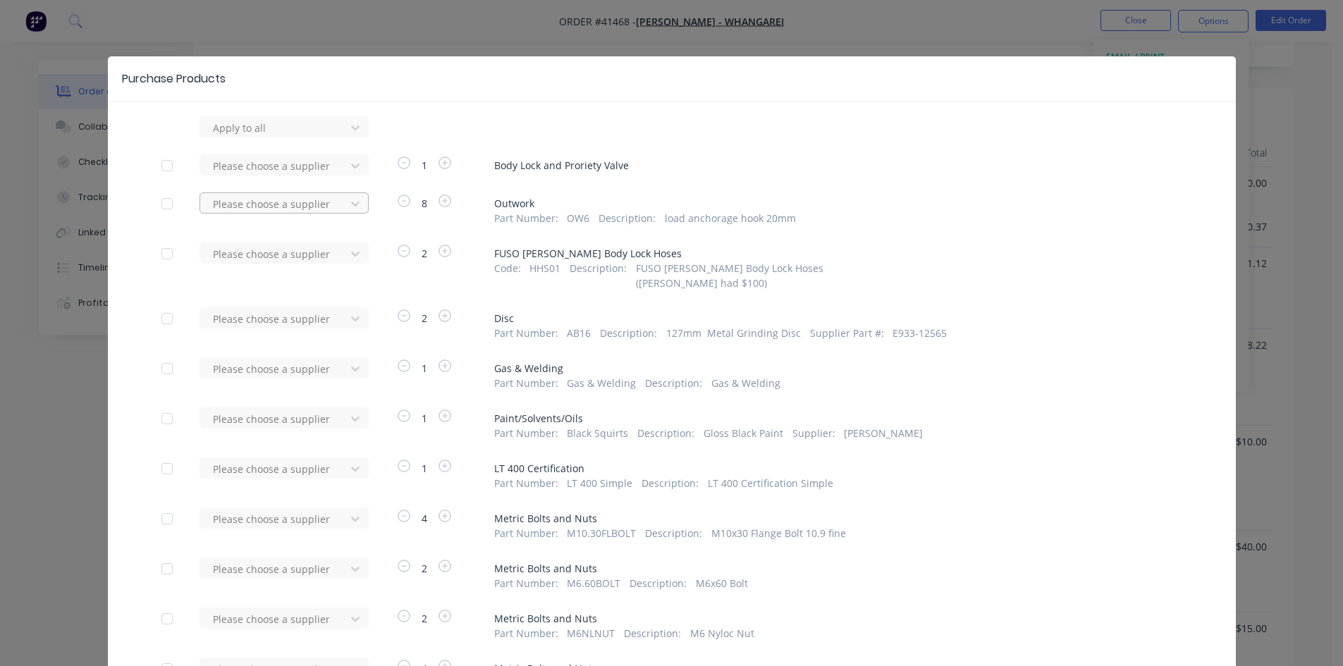
click at [319, 208] on div at bounding box center [274, 204] width 127 height 18
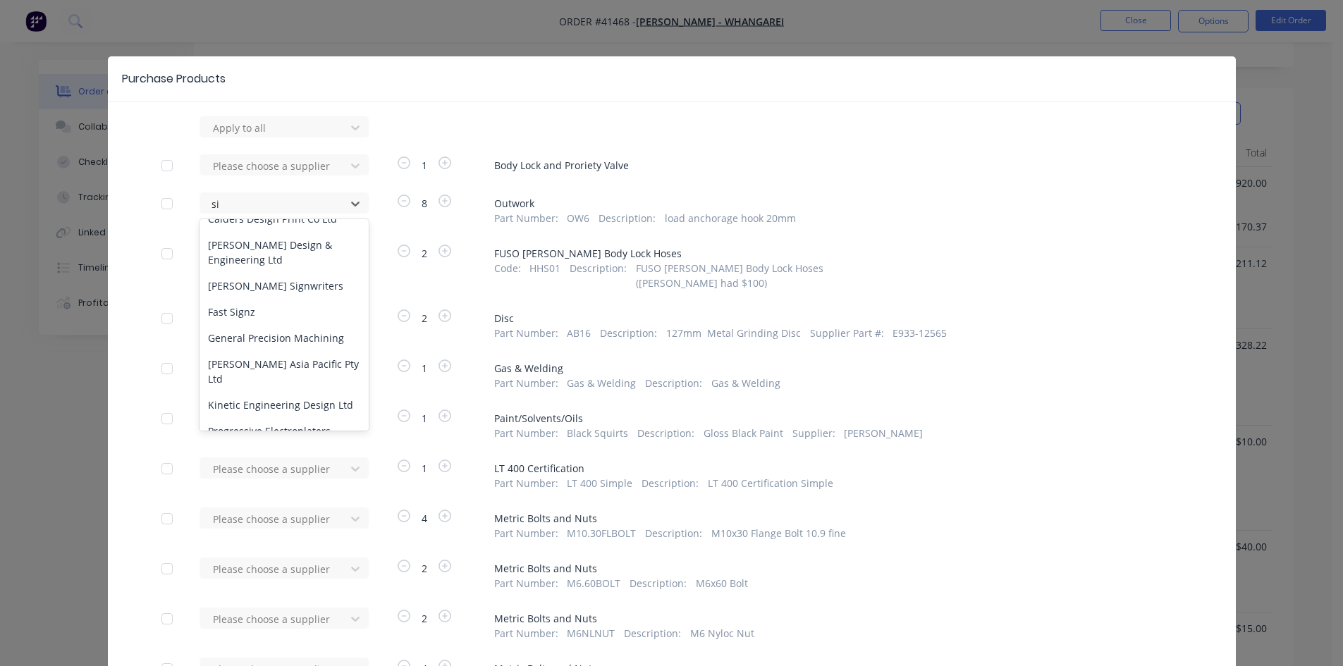
scroll to position [0, 0]
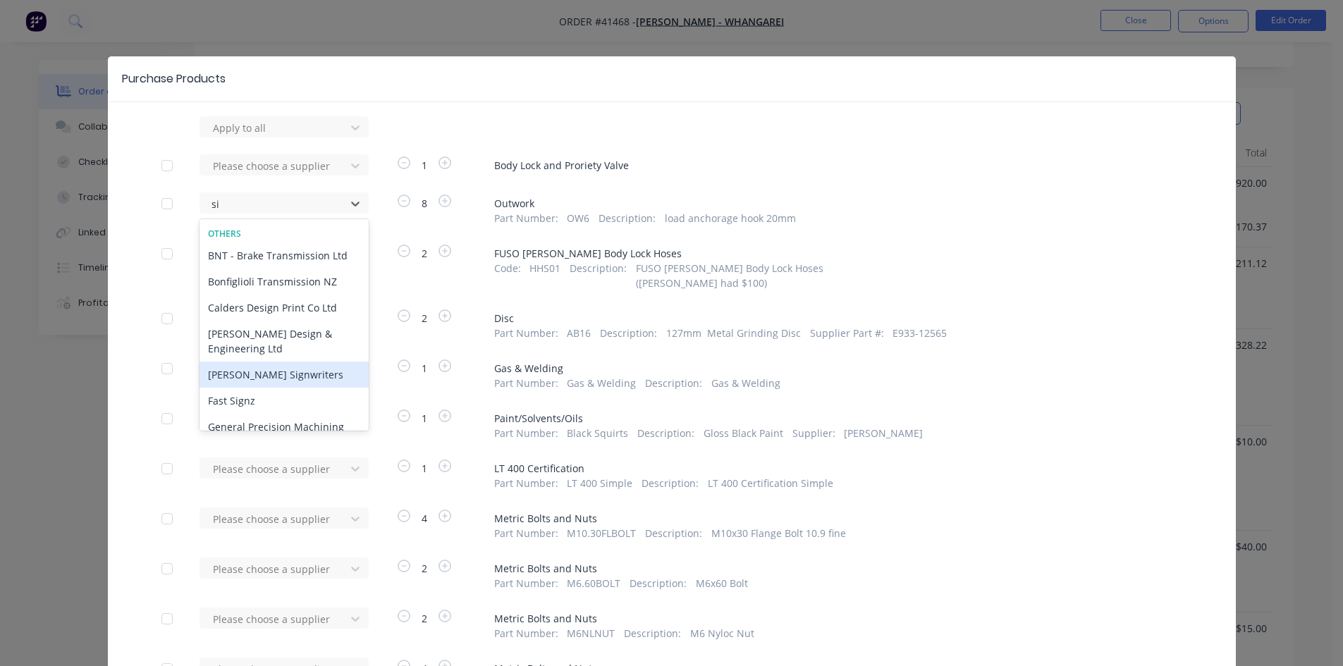
type input "sim"
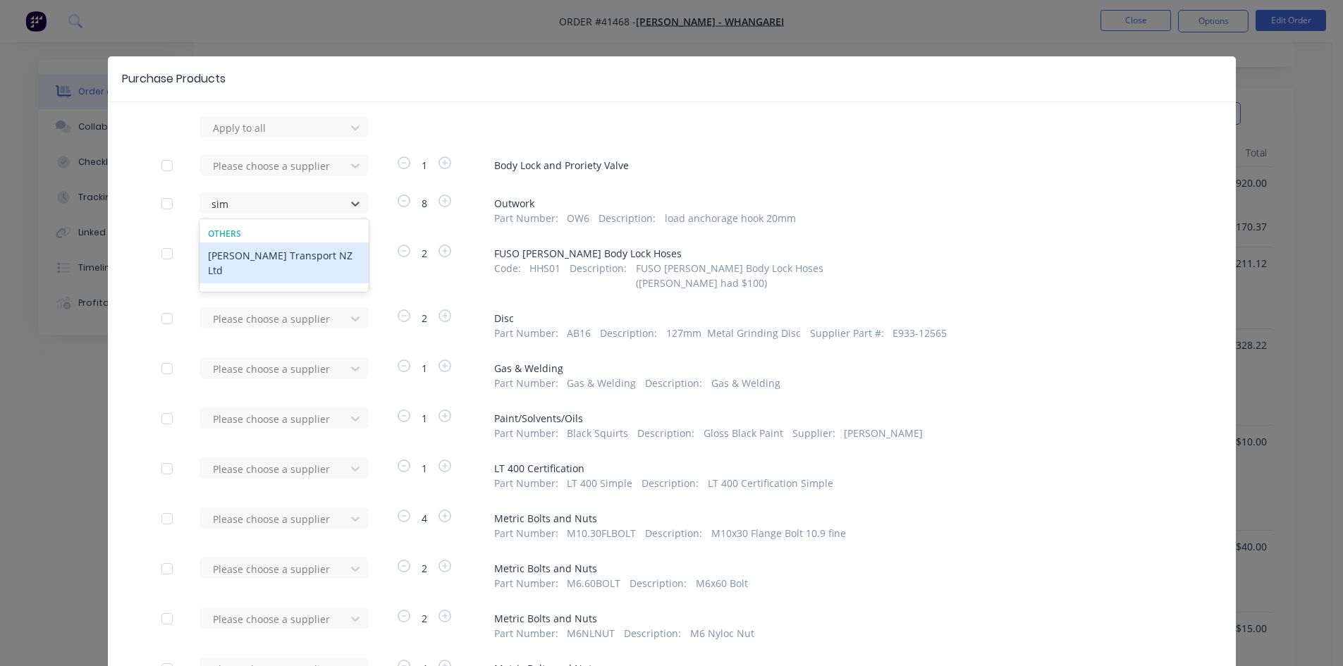
click at [293, 254] on div "[PERSON_NAME] Transport NZ Ltd" at bounding box center [283, 262] width 169 height 41
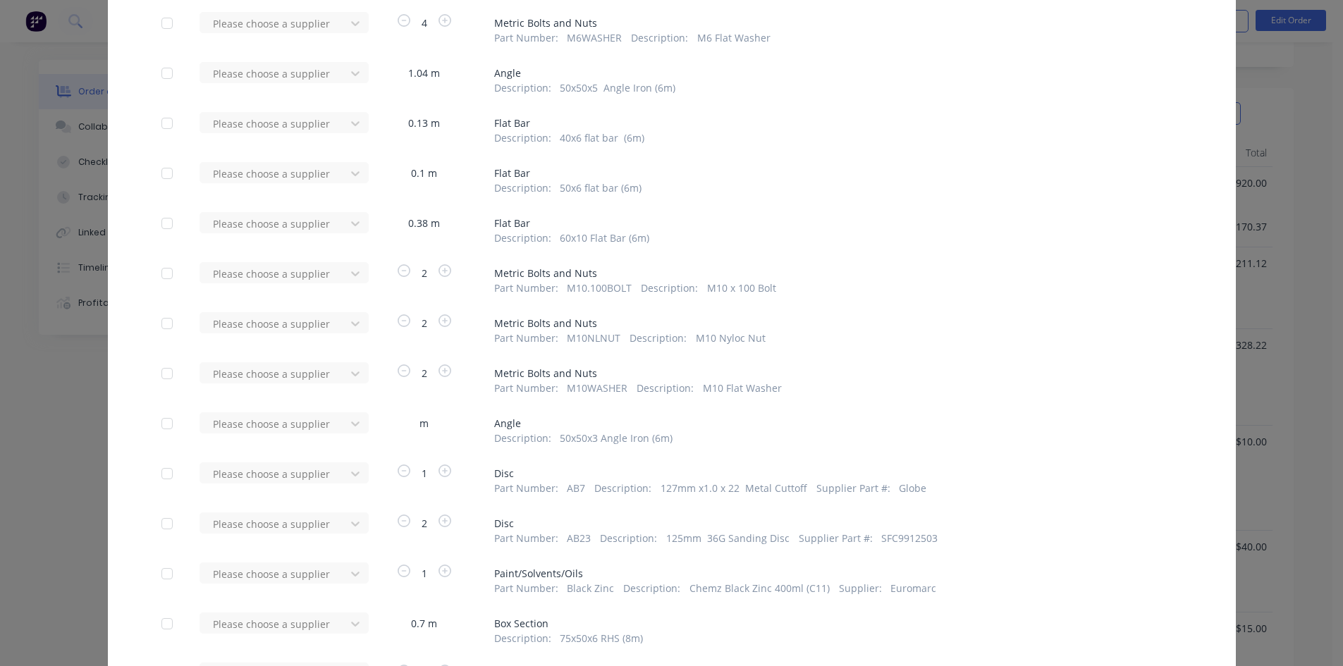
scroll to position [889, 0]
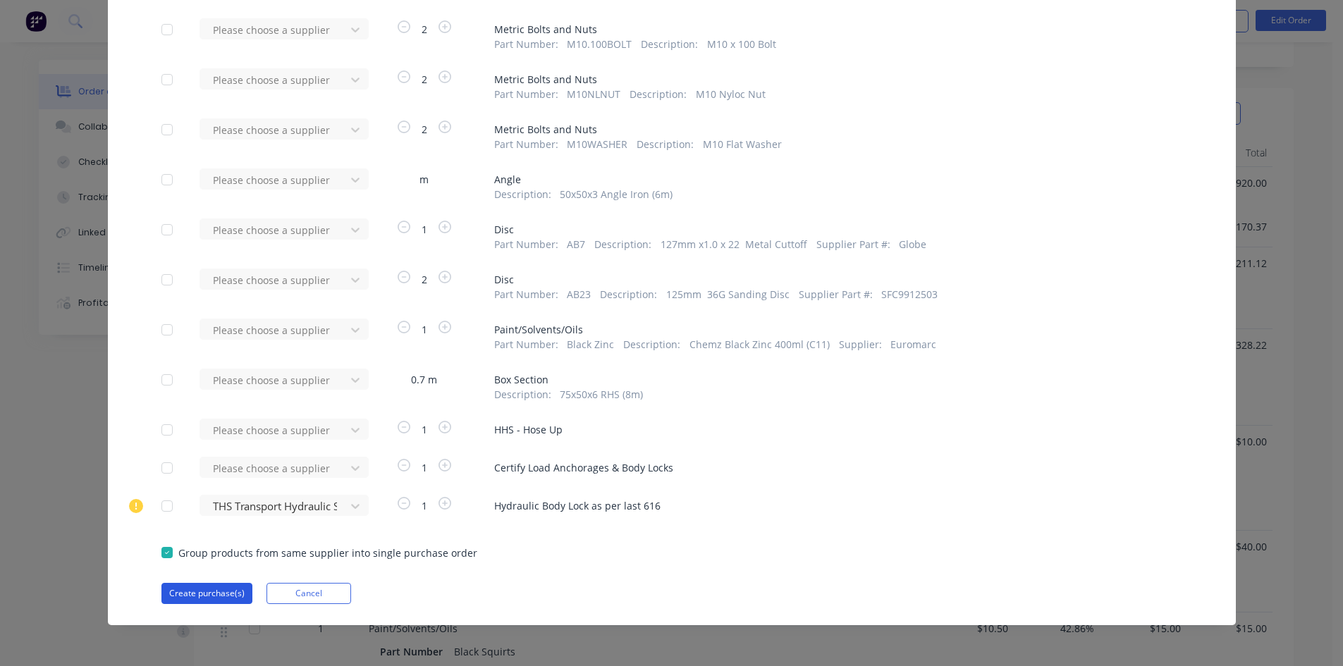
click at [202, 594] on button "Create purchase(s)" at bounding box center [206, 593] width 91 height 21
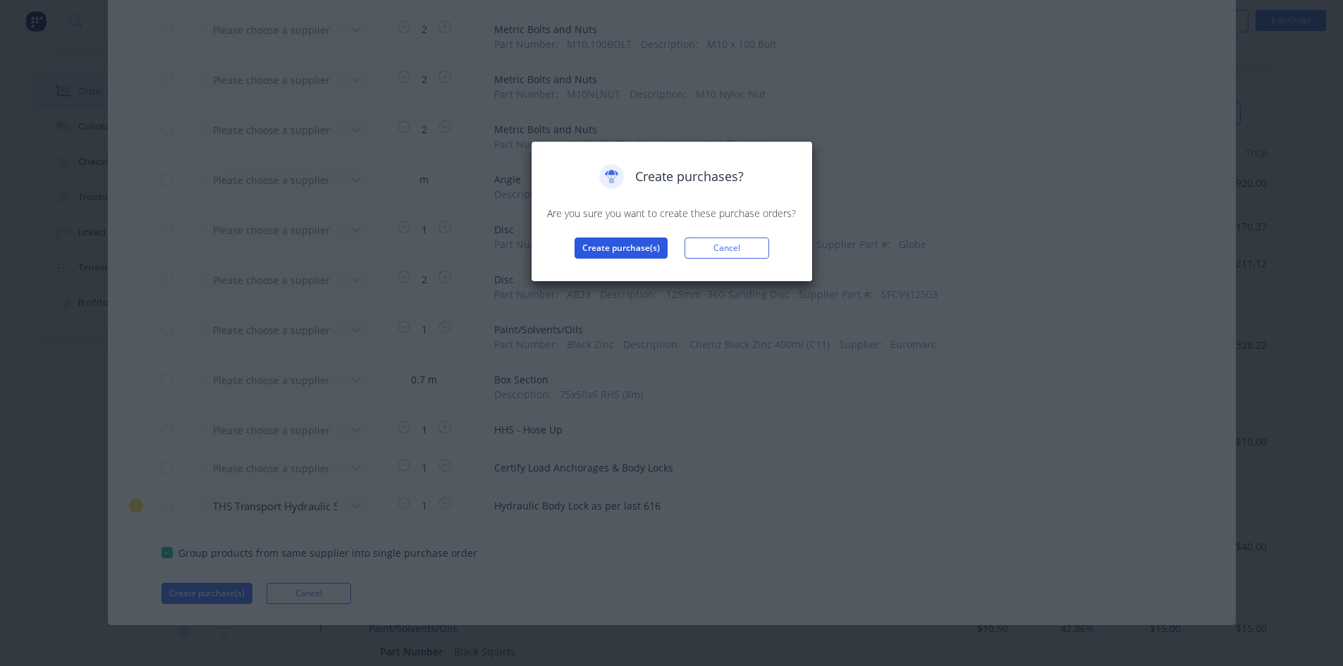
click at [603, 242] on button "Create purchase(s)" at bounding box center [620, 248] width 93 height 21
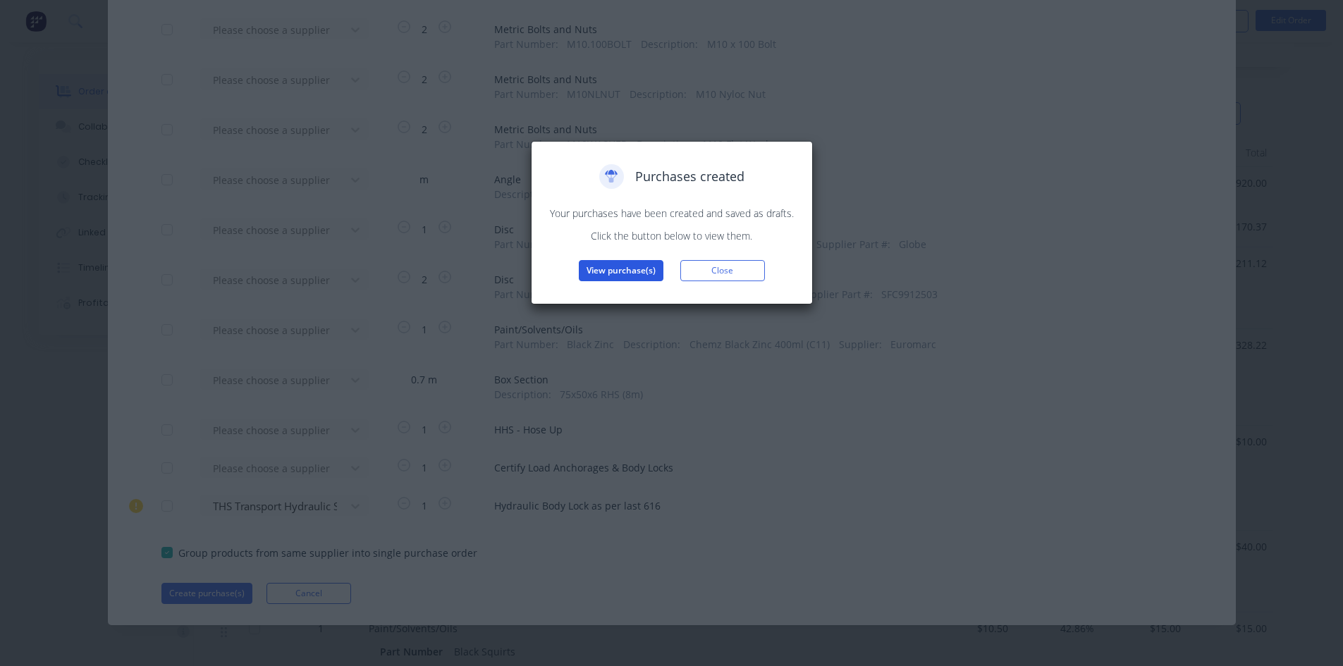
click at [607, 264] on button "View purchase(s)" at bounding box center [621, 270] width 85 height 21
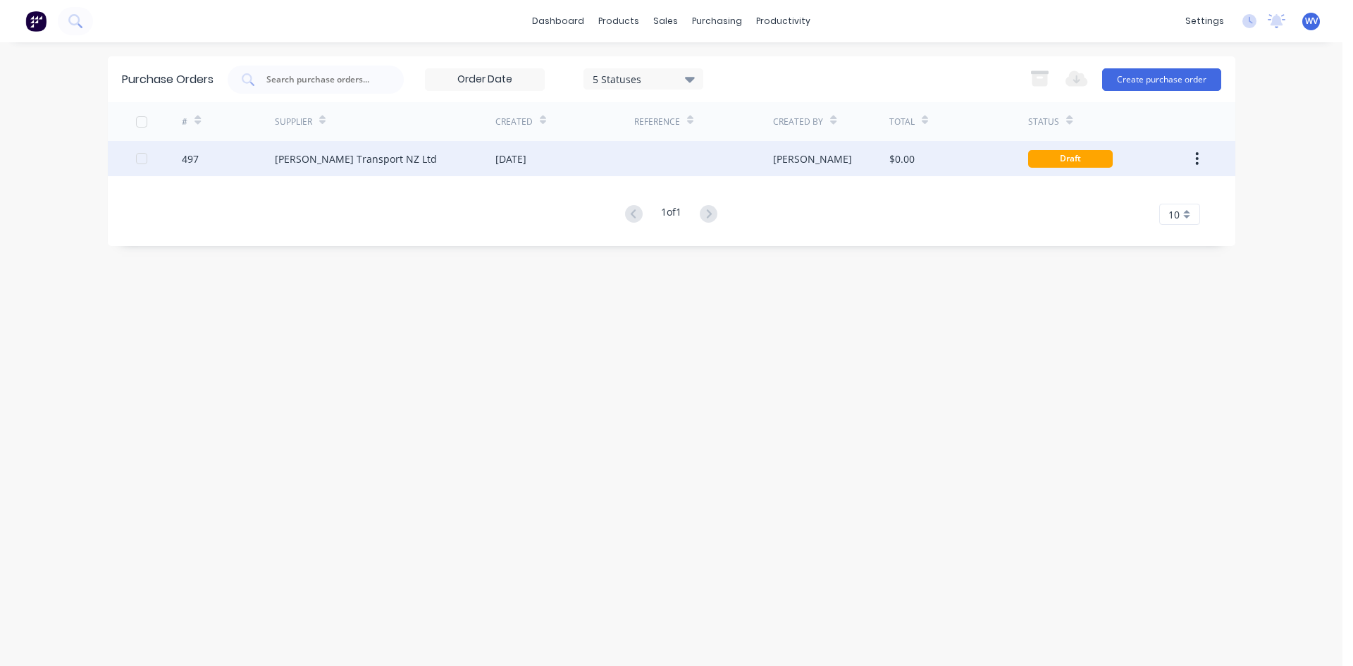
click at [380, 164] on div "[PERSON_NAME] Transport NZ Ltd" at bounding box center [356, 159] width 162 height 15
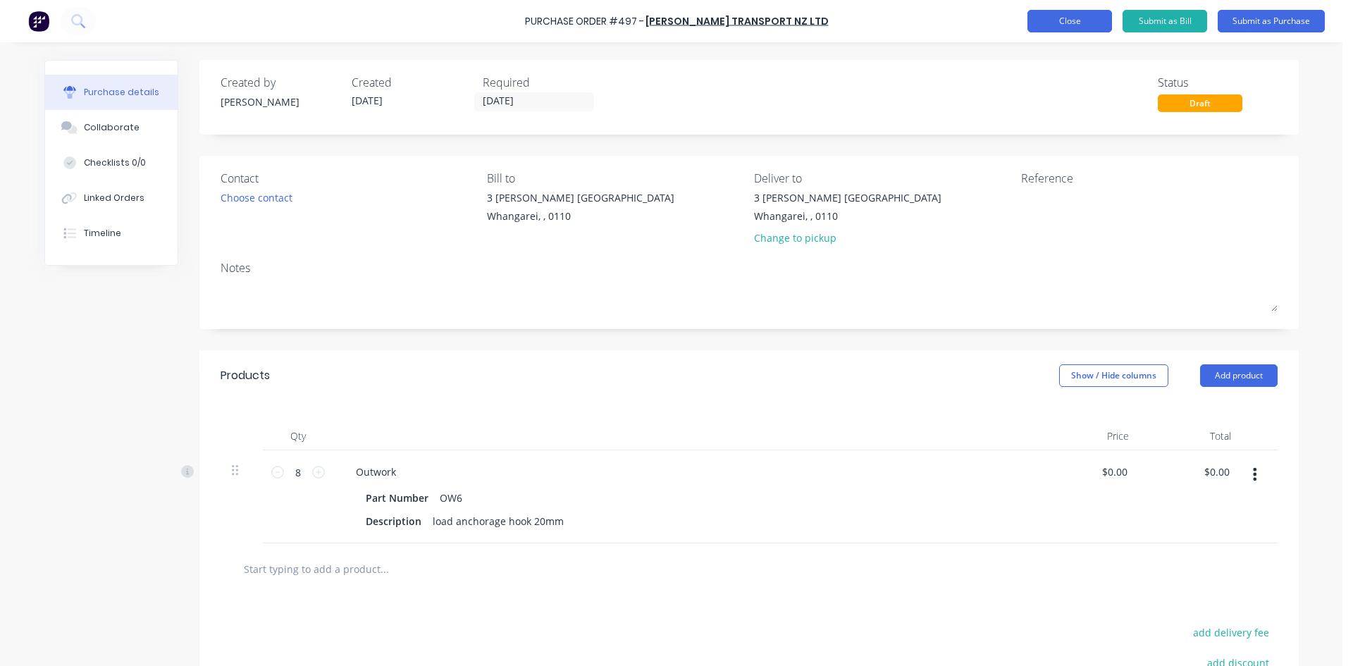
click at [1059, 21] on button "Close" at bounding box center [1070, 21] width 85 height 23
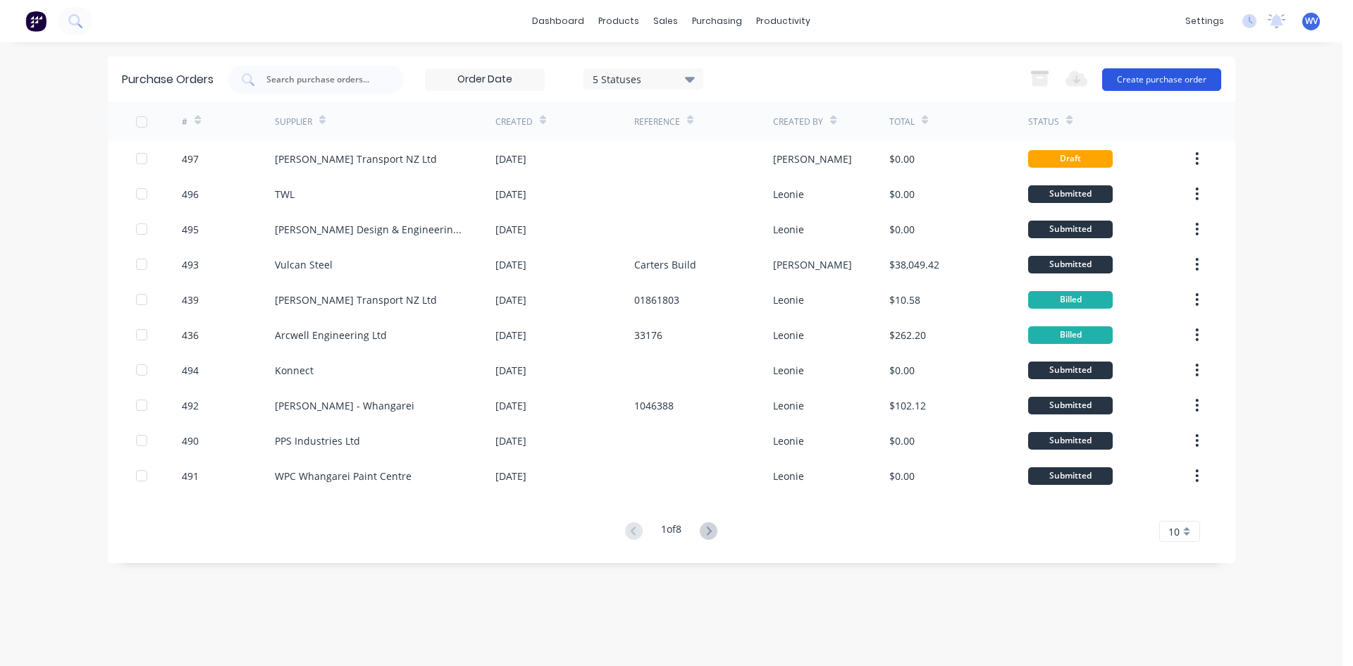
click at [1177, 74] on button "Create purchase order" at bounding box center [1161, 79] width 119 height 23
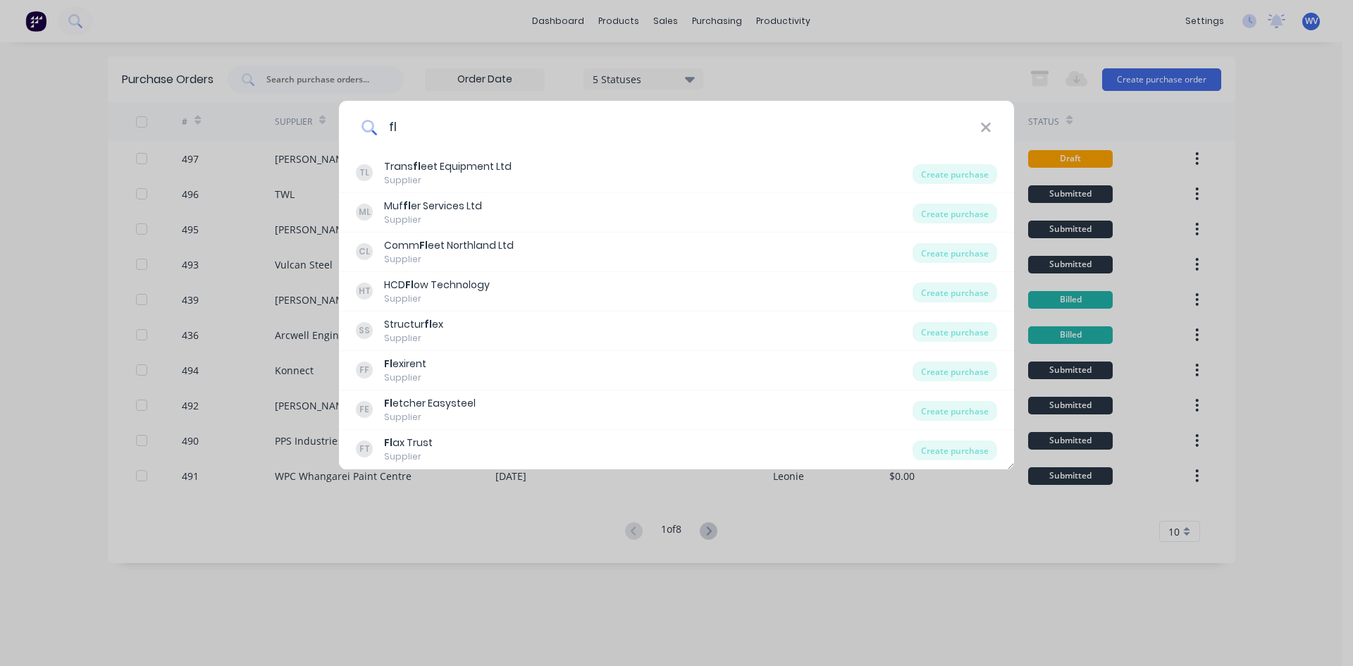
drag, startPoint x: 415, startPoint y: 130, endPoint x: 478, endPoint y: 137, distance: 63.1
click at [369, 133] on div "fl" at bounding box center [676, 127] width 675 height 53
type input "fl"
click at [991, 127] on icon at bounding box center [985, 128] width 11 height 16
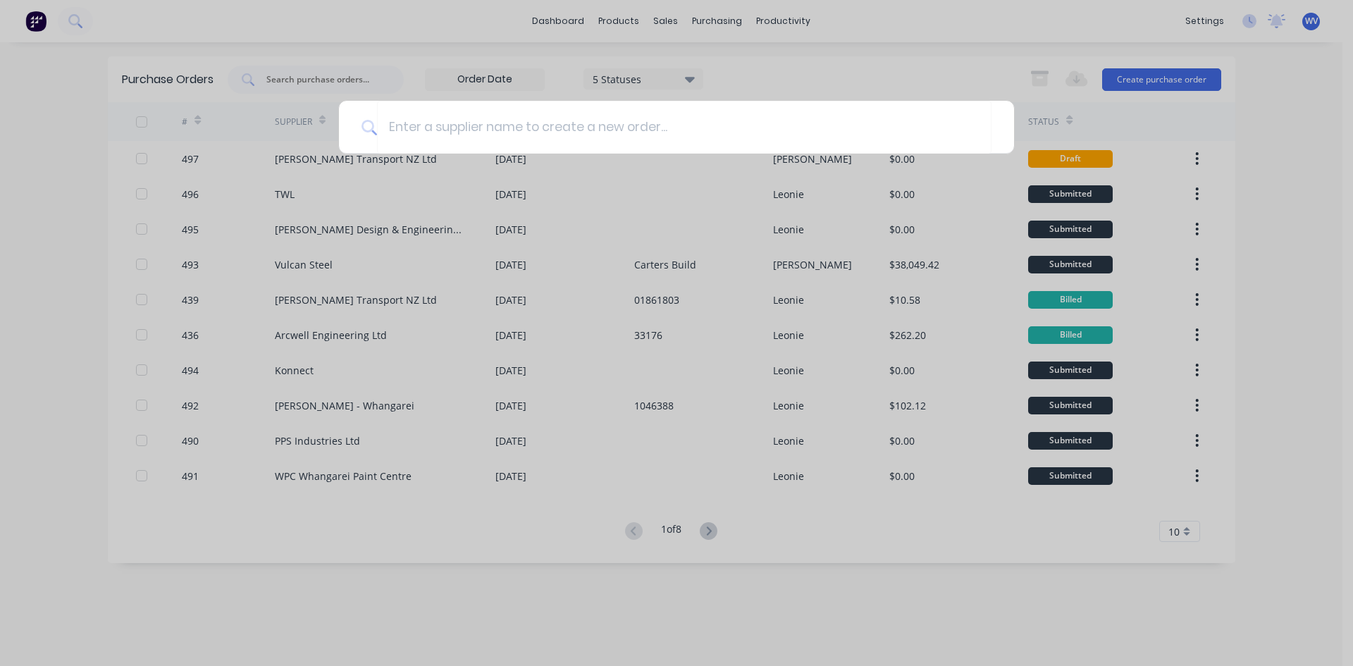
click at [879, 44] on div at bounding box center [676, 333] width 1353 height 666
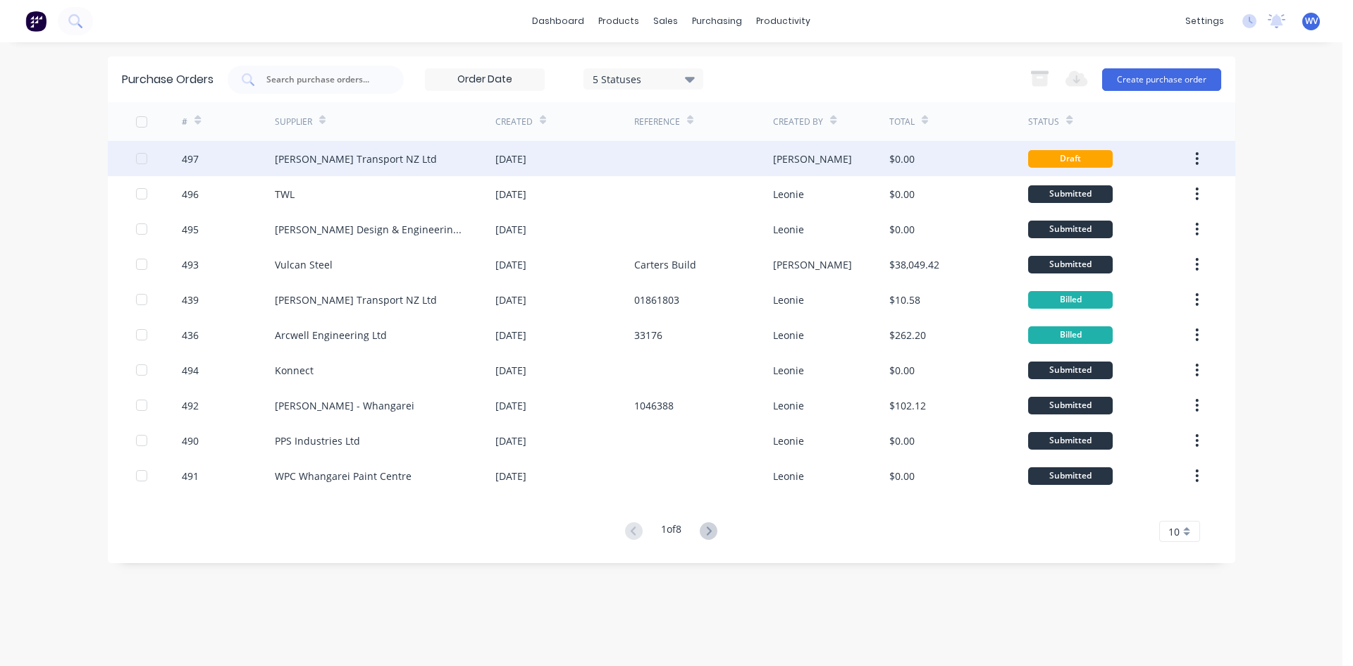
click at [338, 168] on div "[PERSON_NAME] Transport NZ Ltd" at bounding box center [385, 158] width 221 height 35
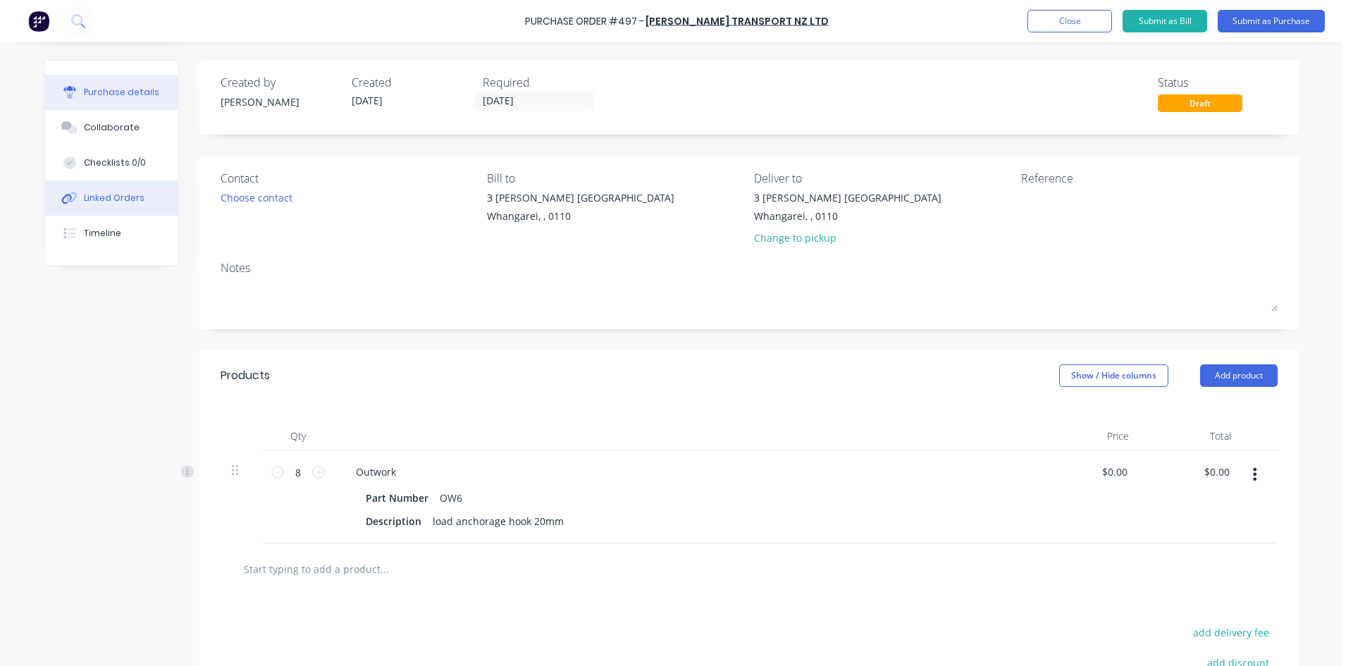
click at [121, 192] on div "Linked Orders" at bounding box center [114, 198] width 61 height 13
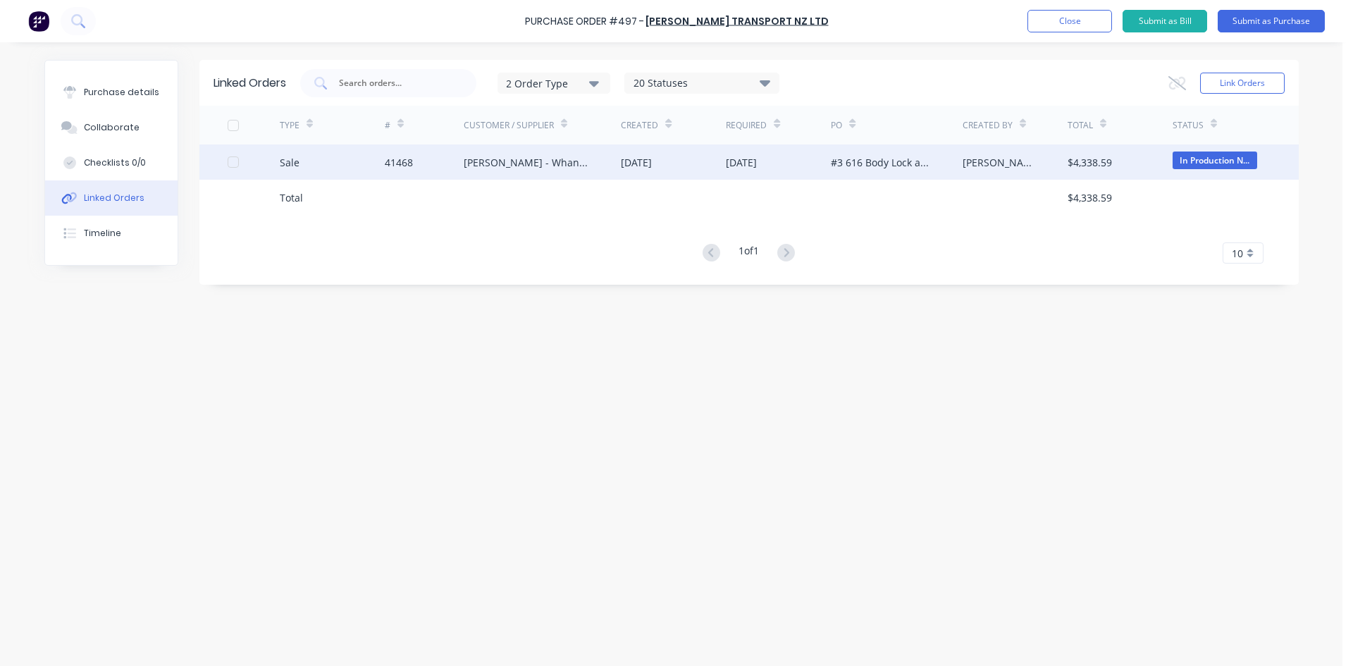
click at [423, 164] on div "41468" at bounding box center [424, 161] width 79 height 35
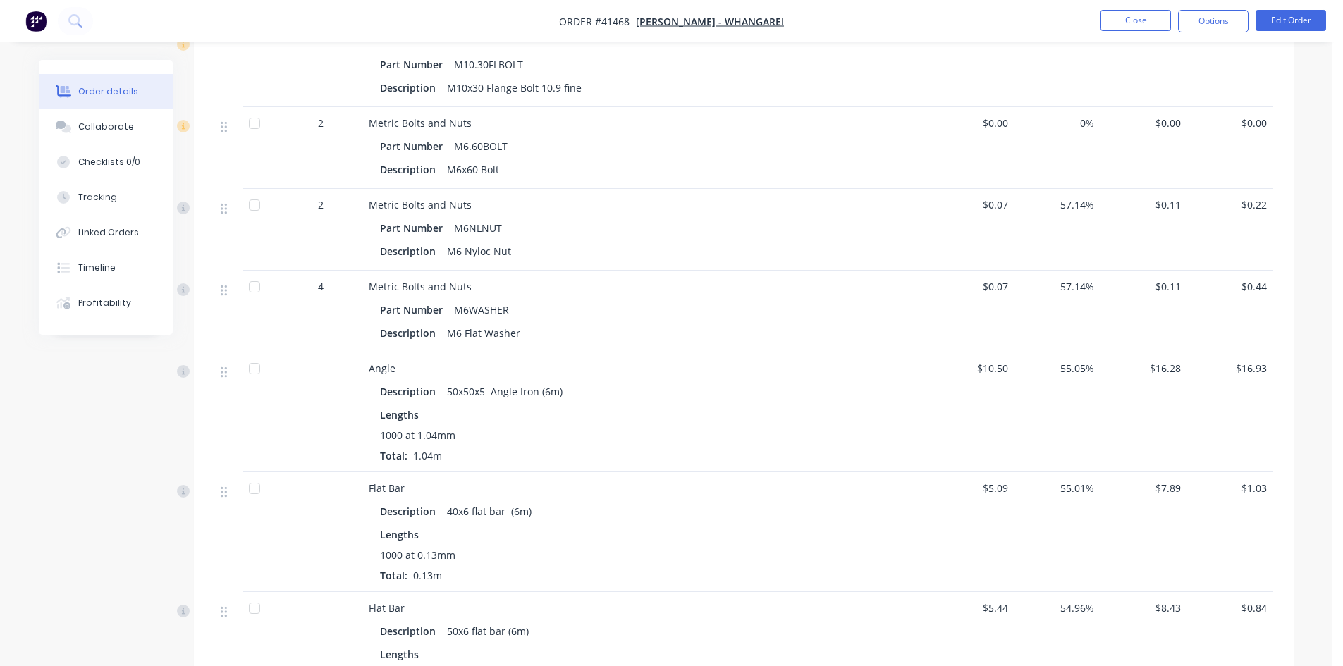
scroll to position [1198, 0]
click at [1213, 25] on button "Options" at bounding box center [1213, 21] width 70 height 23
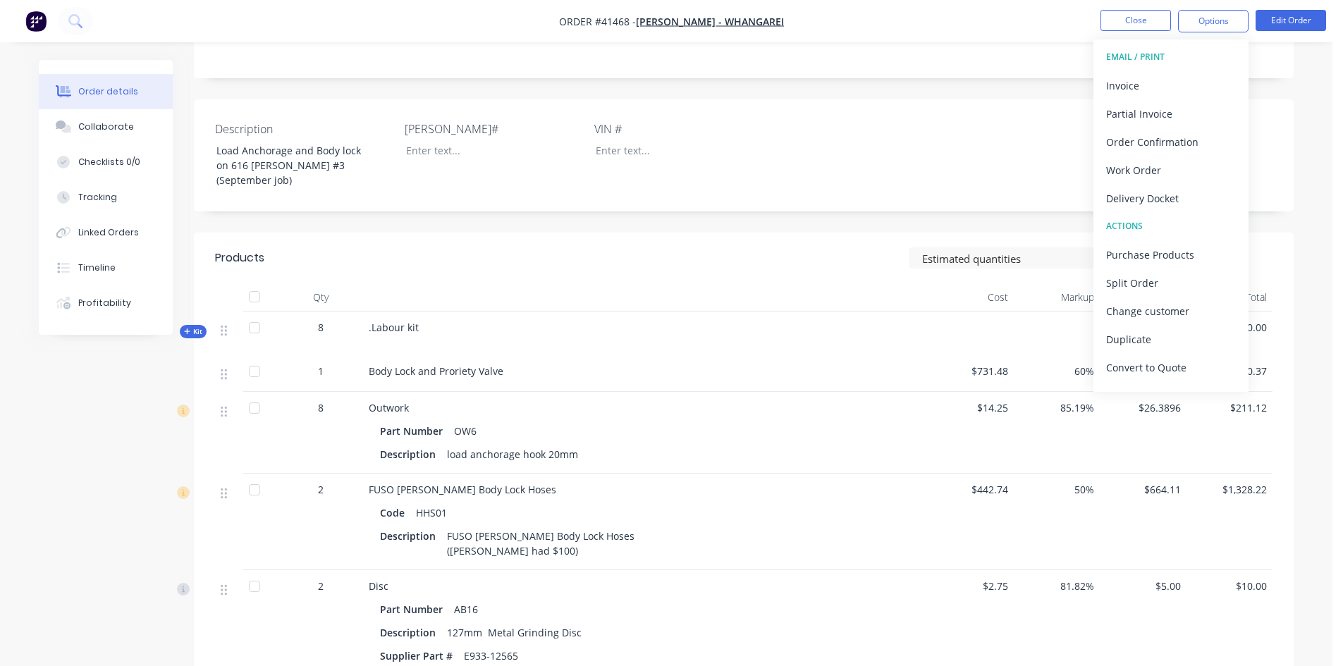
scroll to position [70, 0]
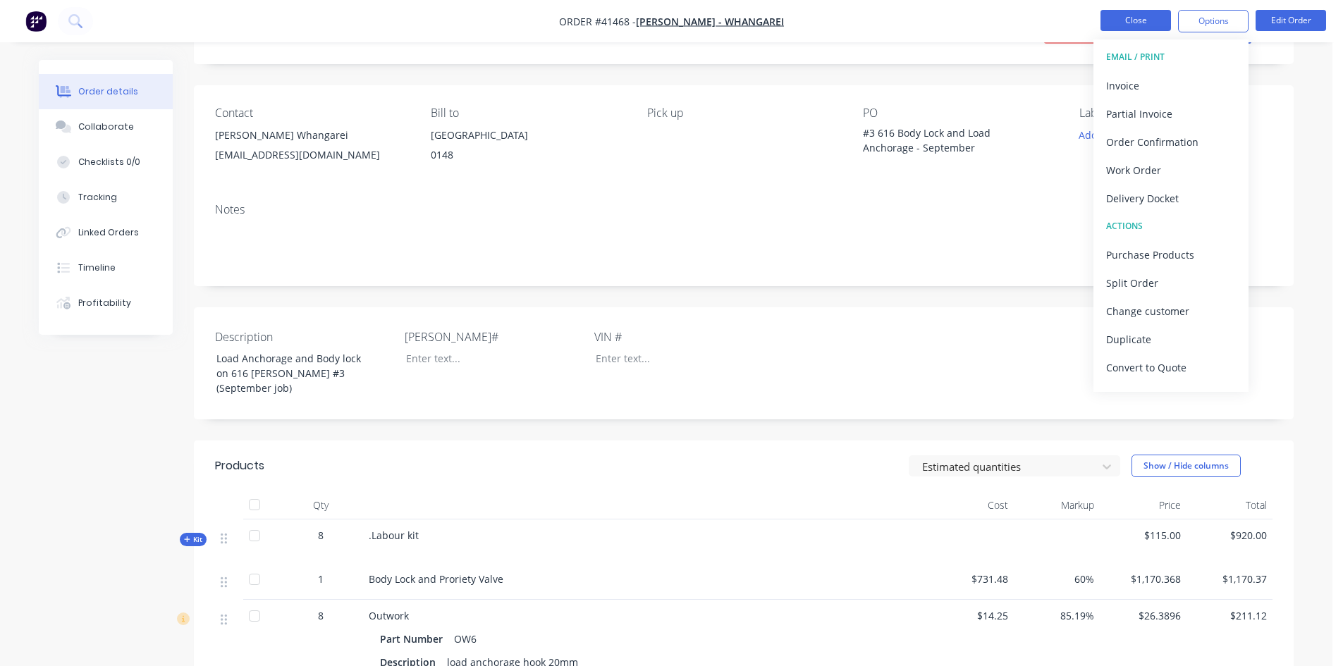
click at [1120, 23] on button "Close" at bounding box center [1135, 20] width 70 height 21
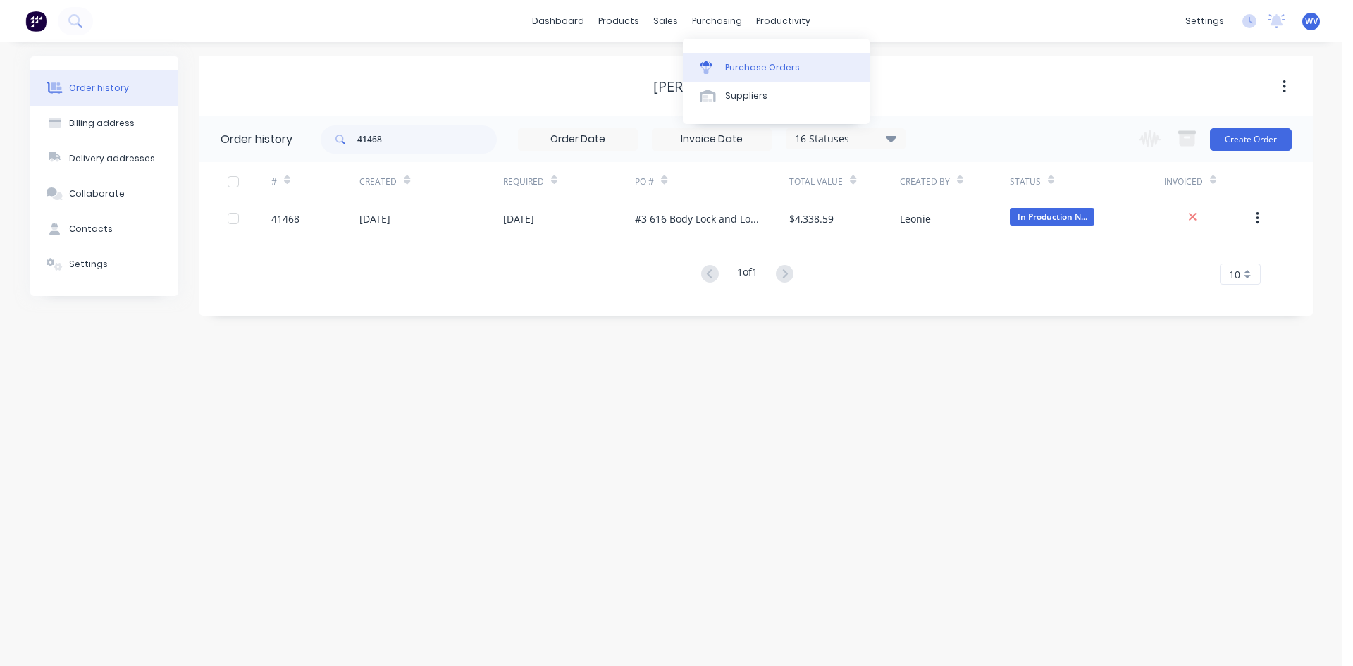
click at [745, 69] on div "Purchase Orders" at bounding box center [762, 67] width 75 height 13
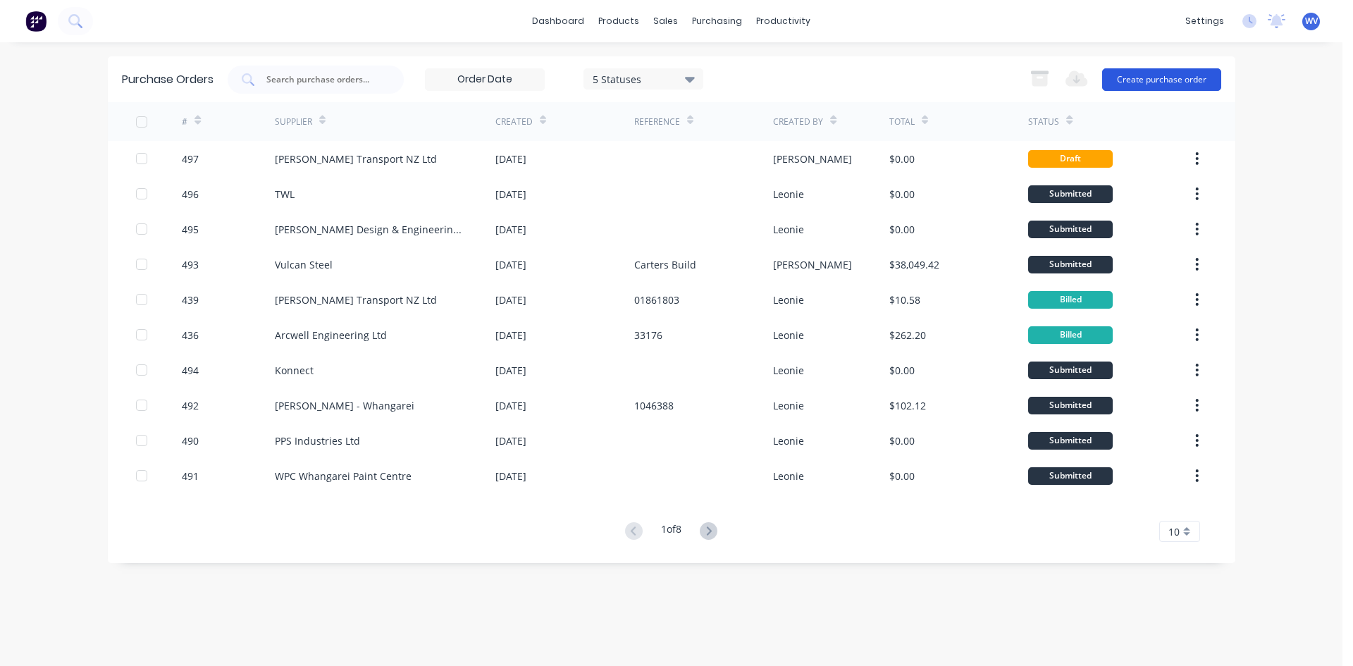
click at [1150, 80] on button "Create purchase order" at bounding box center [1161, 79] width 119 height 23
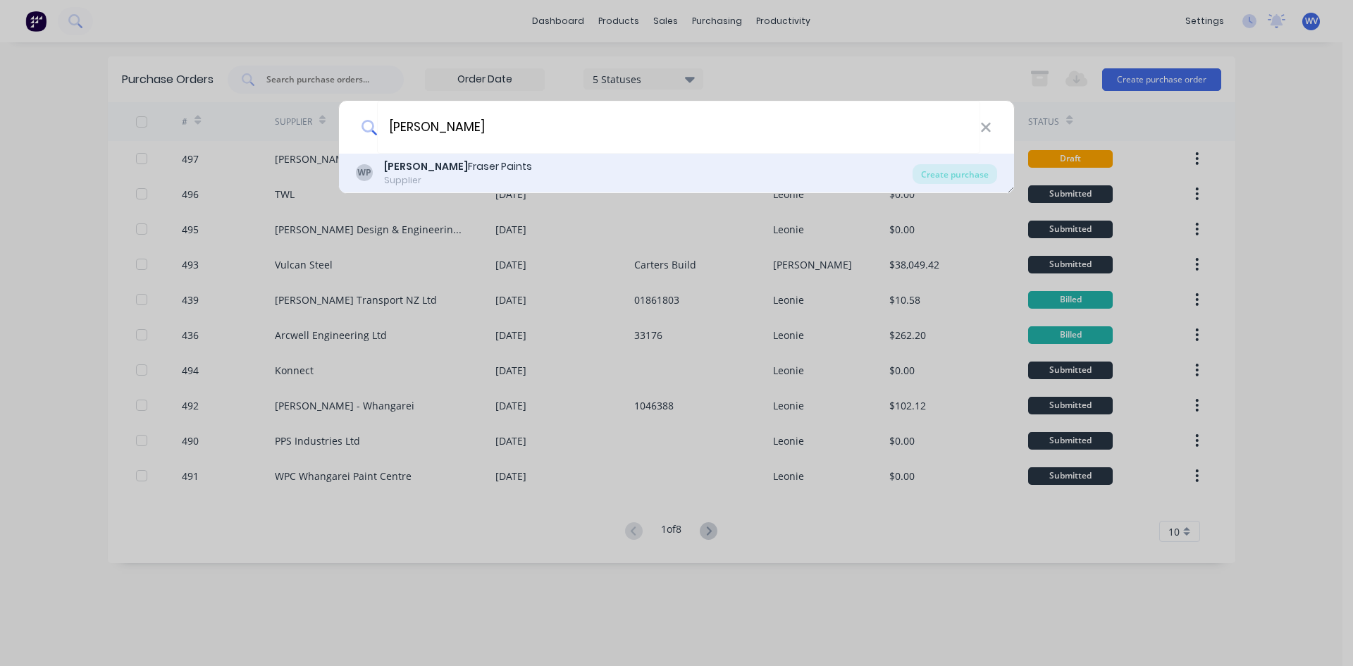
type input "[PERSON_NAME]"
click at [481, 172] on div "WP [PERSON_NAME] Paints Supplier" at bounding box center [634, 172] width 557 height 27
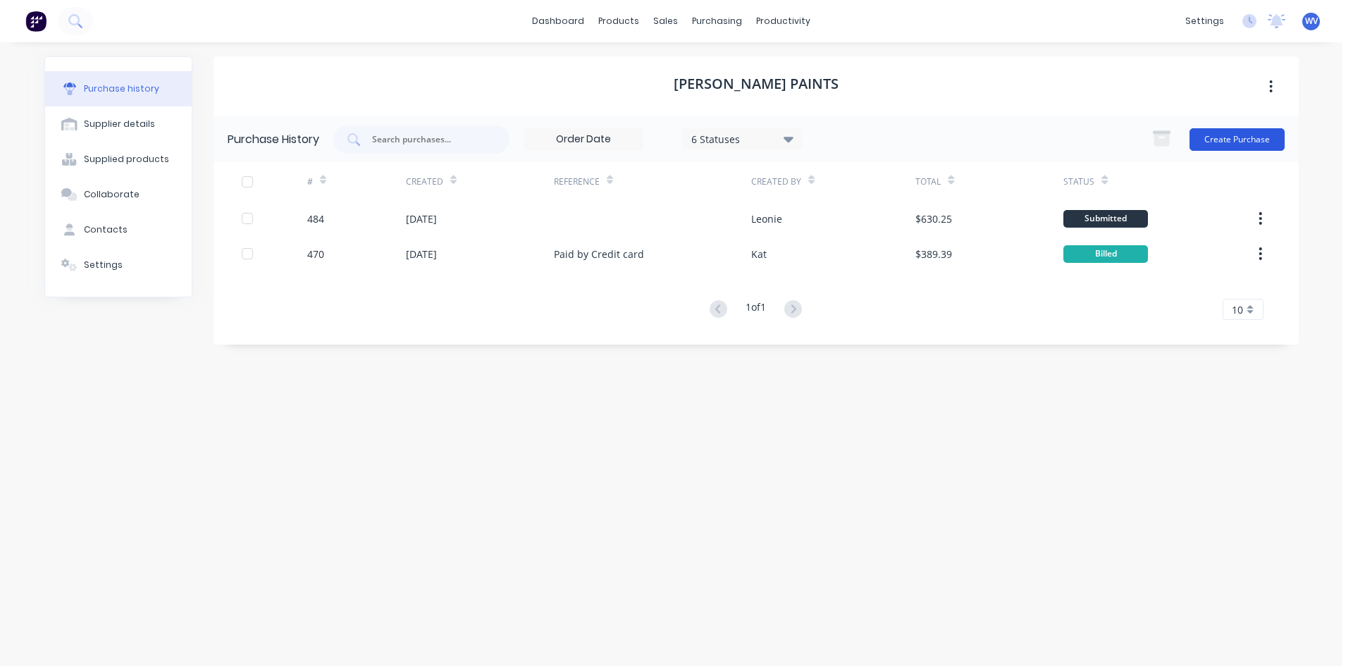
click at [1233, 144] on button "Create Purchase" at bounding box center [1237, 139] width 95 height 23
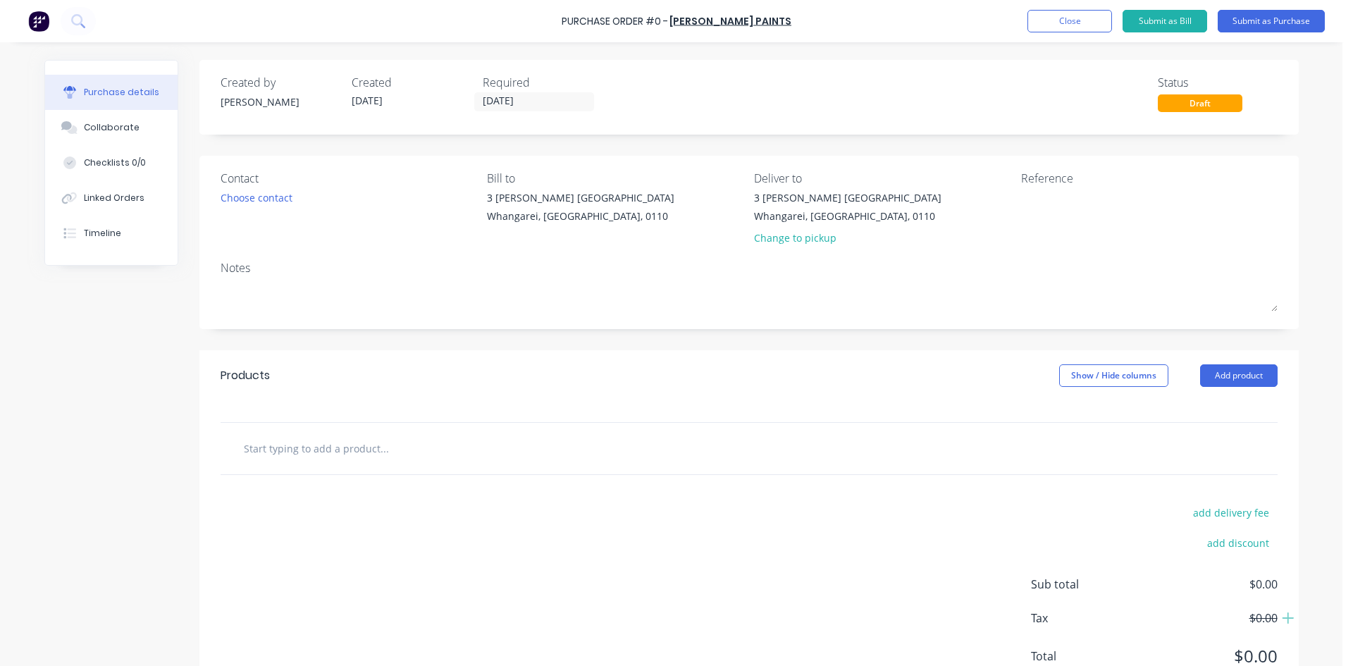
click at [284, 446] on input "text" at bounding box center [384, 448] width 282 height 28
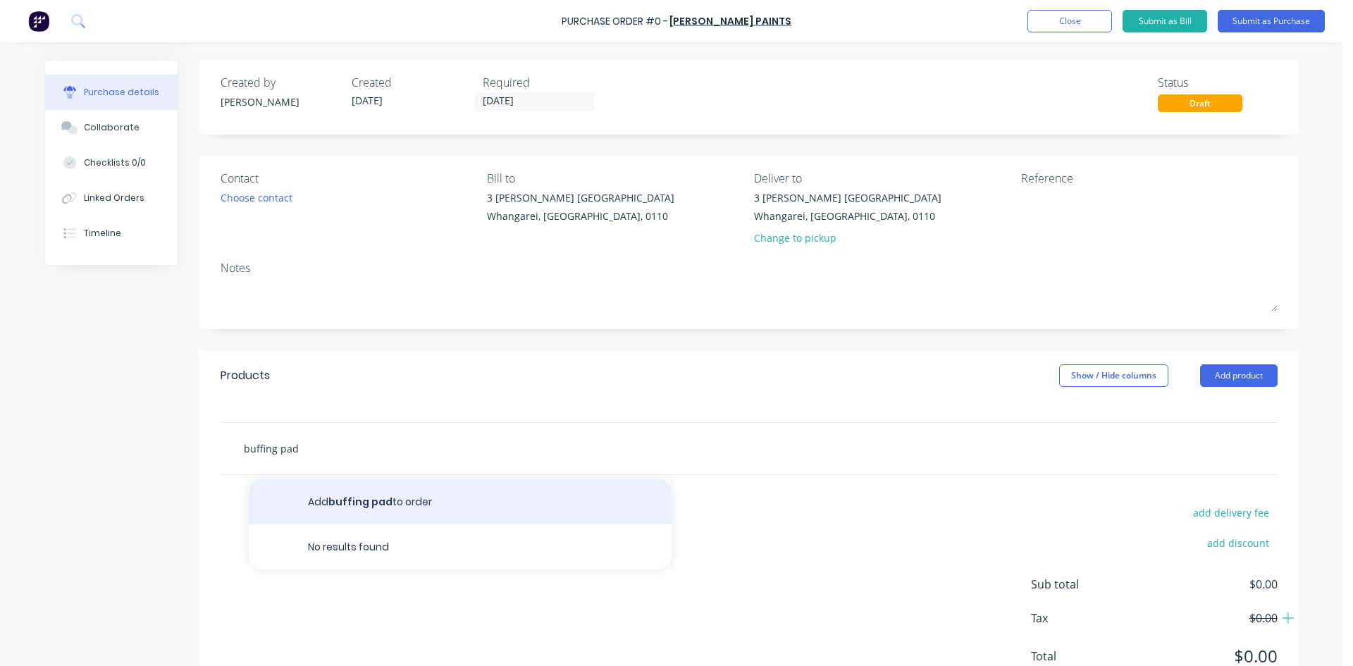
type input "buffing pad"
click at [364, 507] on button "Add buffing pad to order" at bounding box center [460, 501] width 423 height 45
